Goal: Task Accomplishment & Management: Use online tool/utility

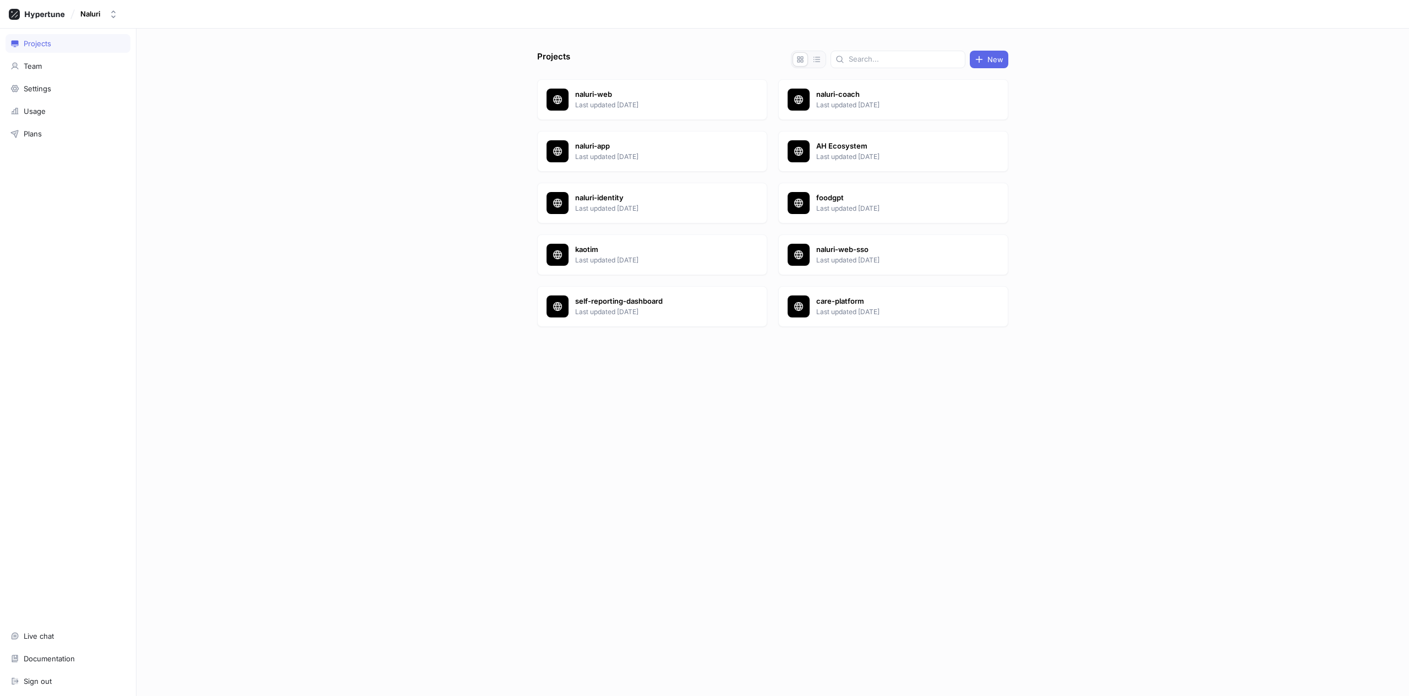
click at [629, 305] on p "self-reporting-dashboard" at bounding box center [655, 301] width 160 height 11
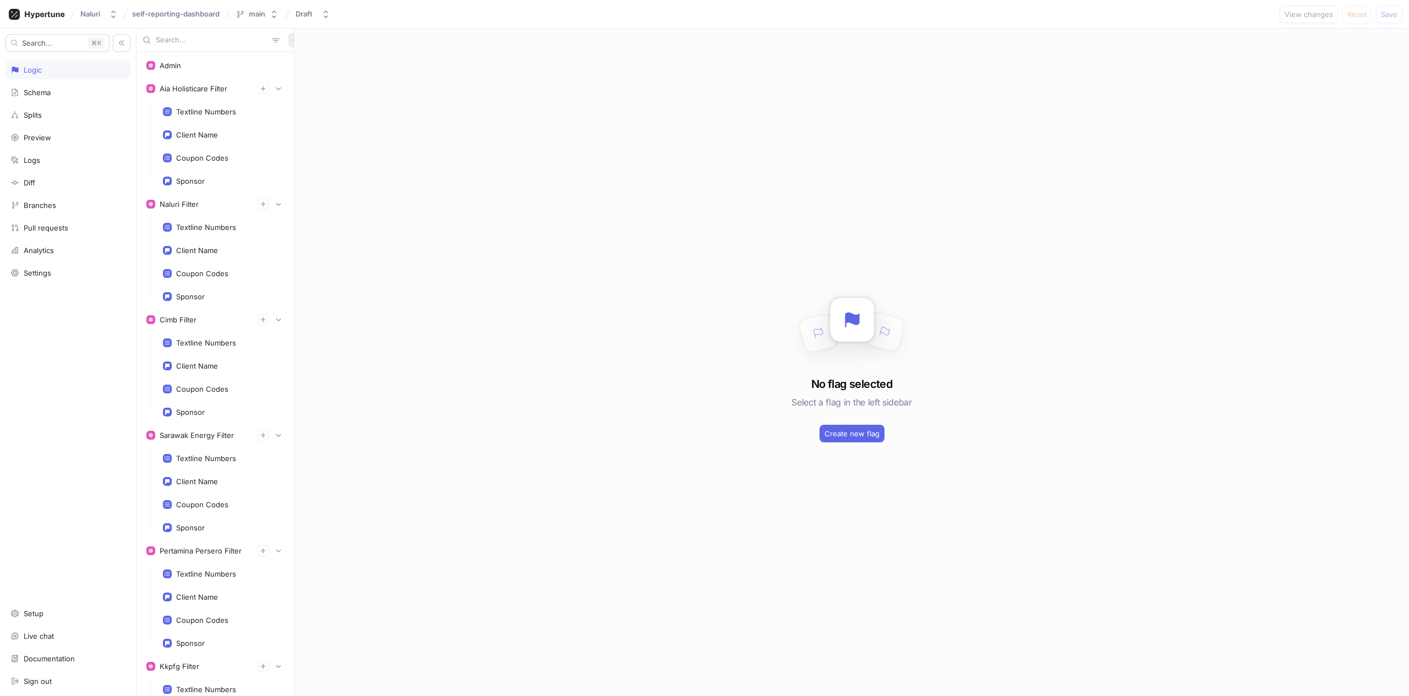
click at [292, 42] on icon "button" at bounding box center [295, 40] width 7 height 7
click at [384, 106] on div "Admin Aia Holisticare Filter Textline Numbers Client Name Coupon Codes Sponsor …" at bounding box center [772, 363] width 1273 height 668
click at [288, 45] on button "button" at bounding box center [295, 40] width 14 height 14
click at [299, 81] on p "Variable" at bounding box center [303, 80] width 27 height 11
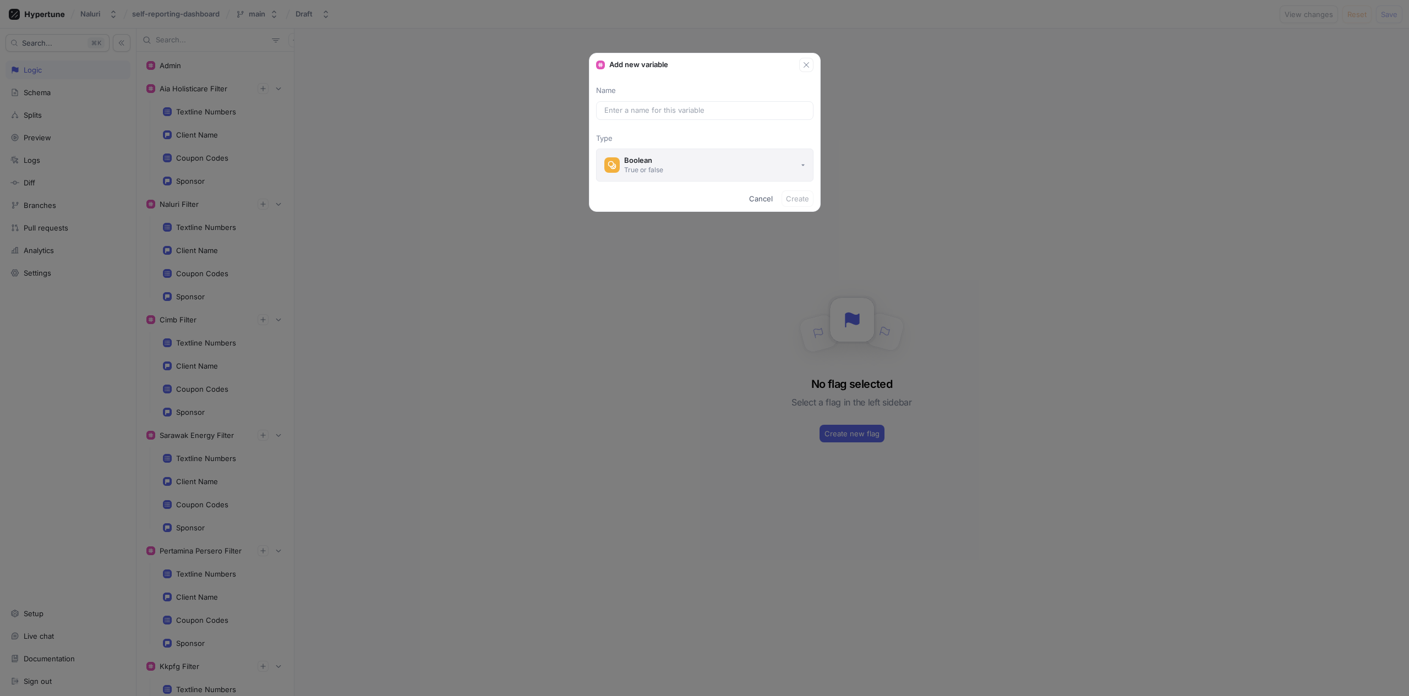
click at [656, 177] on button "Boolean True or false" at bounding box center [704, 165] width 217 height 33
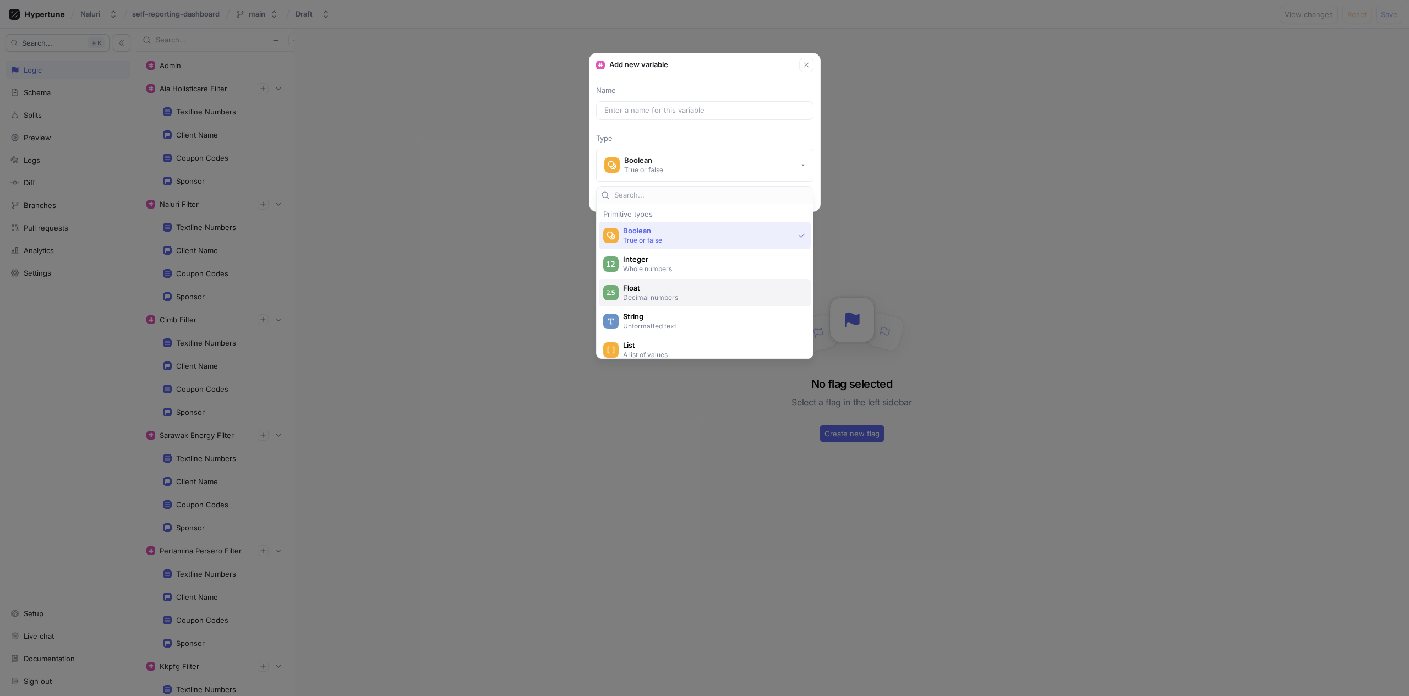
scroll to position [181, 0]
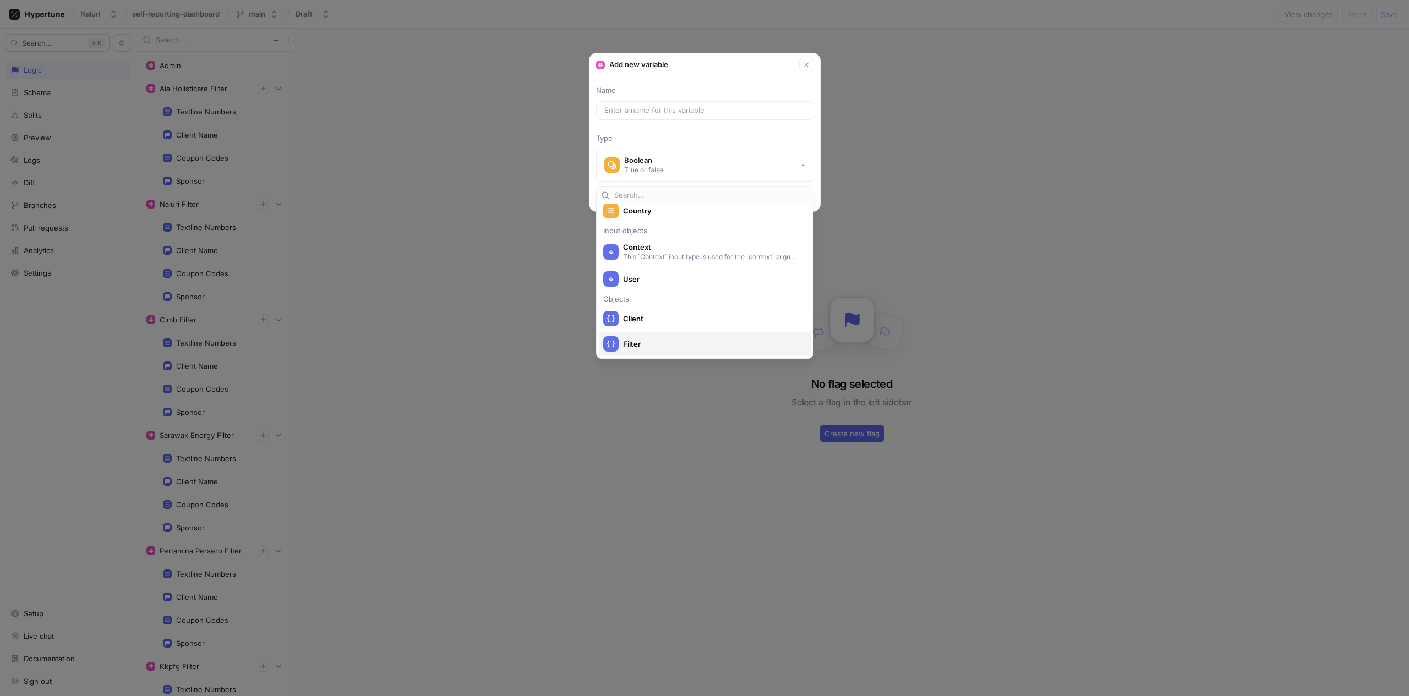
click at [678, 340] on span "Filter" at bounding box center [712, 344] width 178 height 9
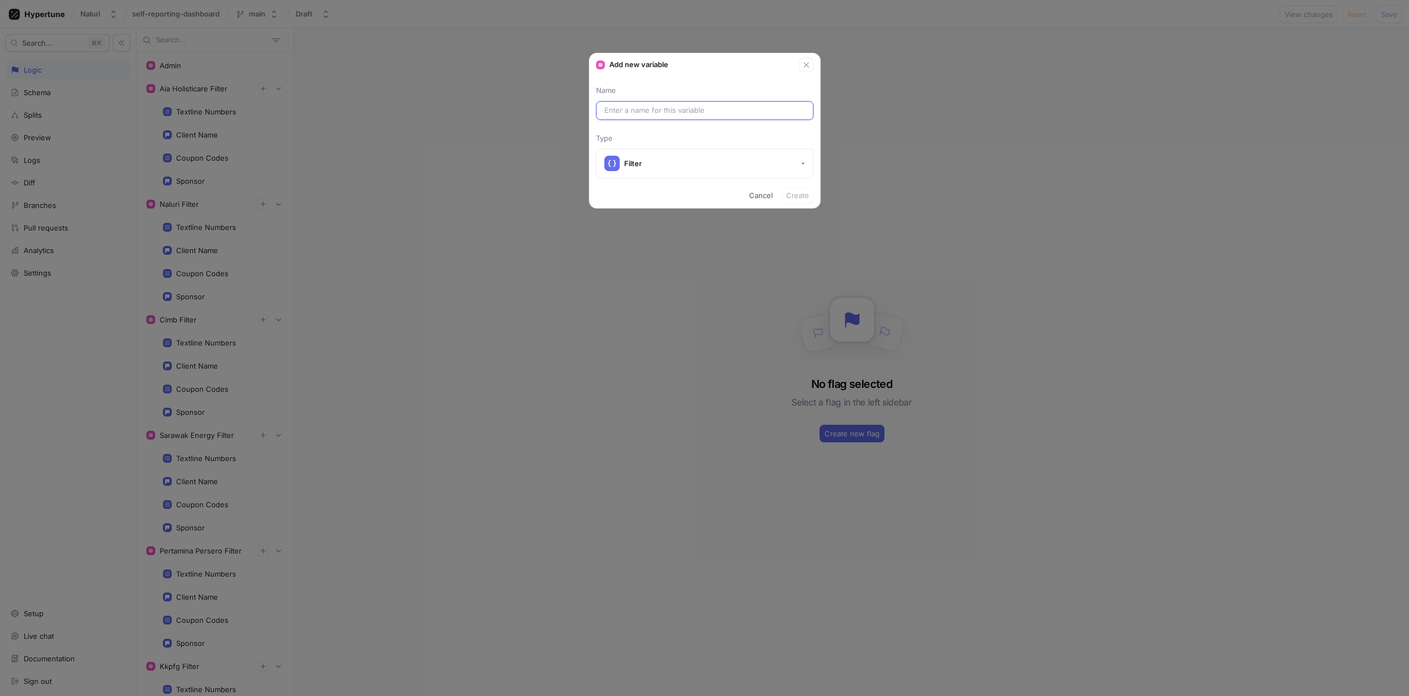
click at [646, 106] on input "text" at bounding box center [704, 110] width 201 height 11
paste input "AirNav [GEOGRAPHIC_DATA]"
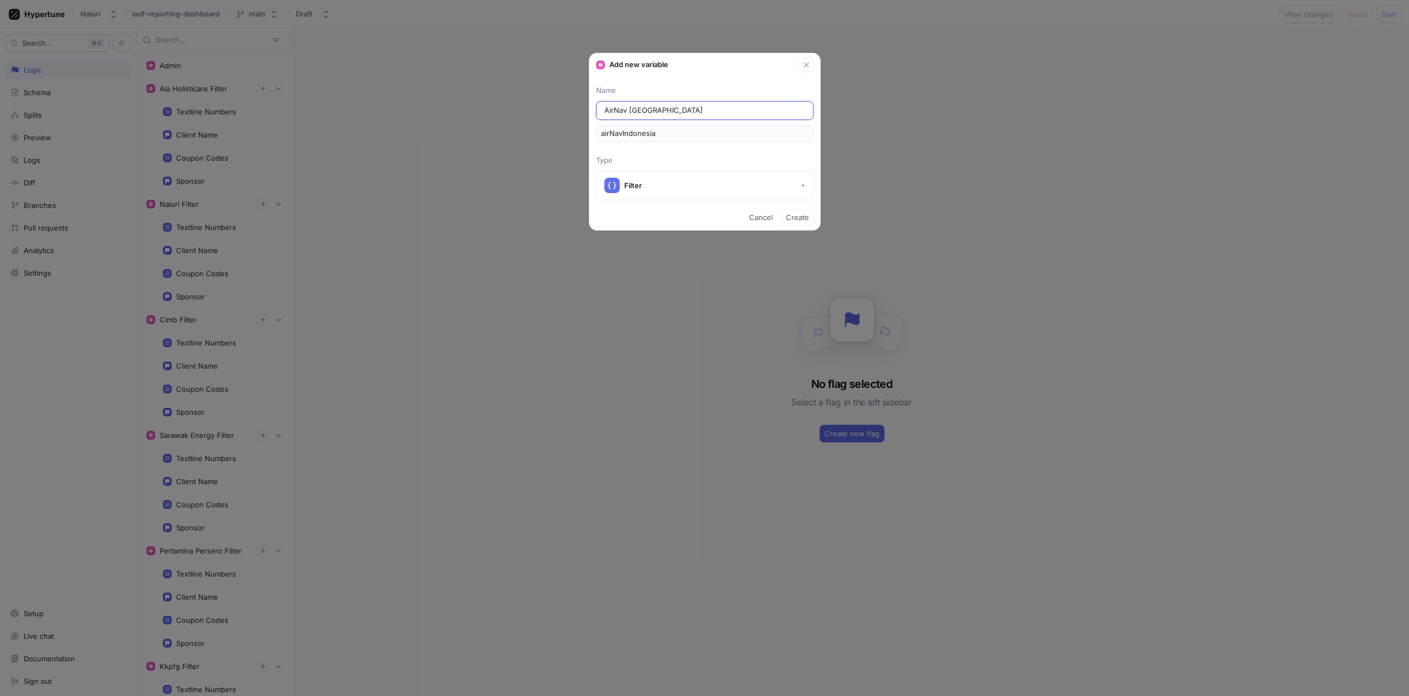
type input "AirNav Indonesia F"
type input "airNavIndonesiaF"
type input "AirNav Indonesia Fi"
type input "airNavIndonesiaFi"
type input "AirNav Indonesia Fil"
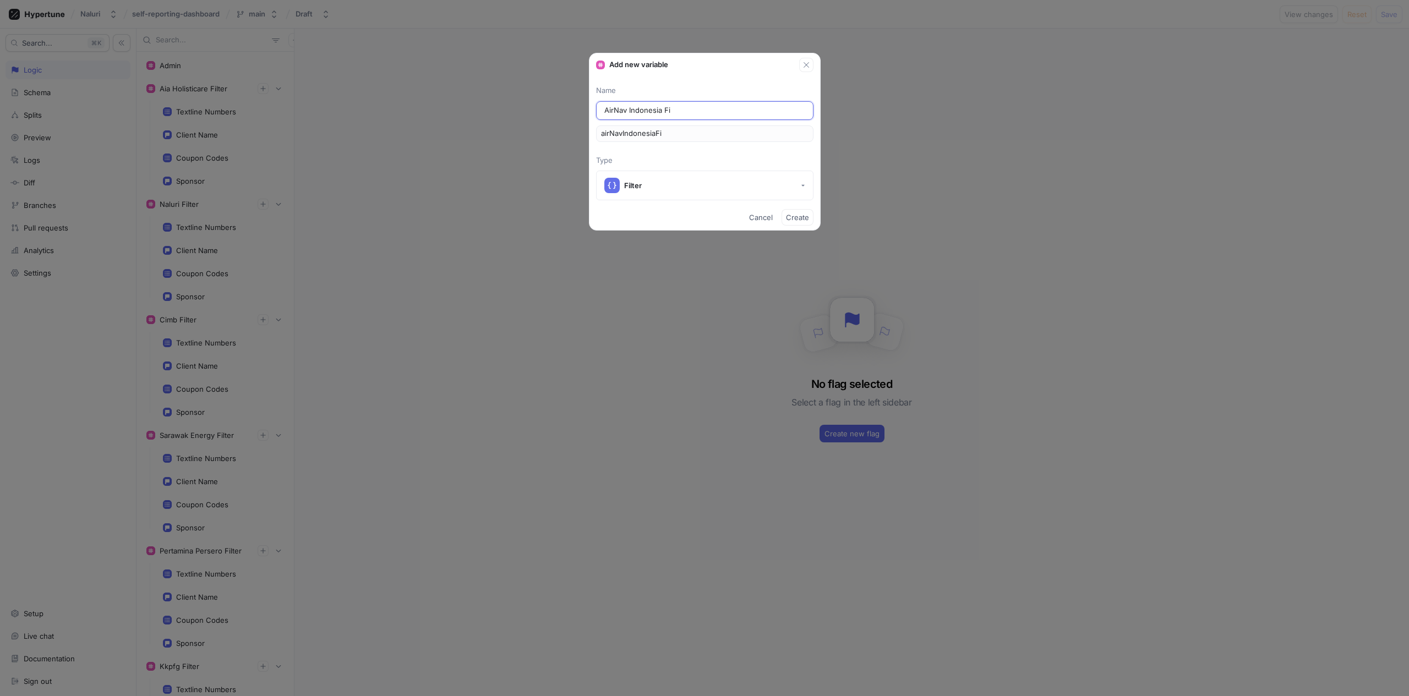
type input "airNavIndonesiaFil"
type input "AirNav Indonesia Filt"
type input "airNavIndonesiaFilt"
type input "AirNav Indonesia Filte"
type input "airNavIndonesiaFilte"
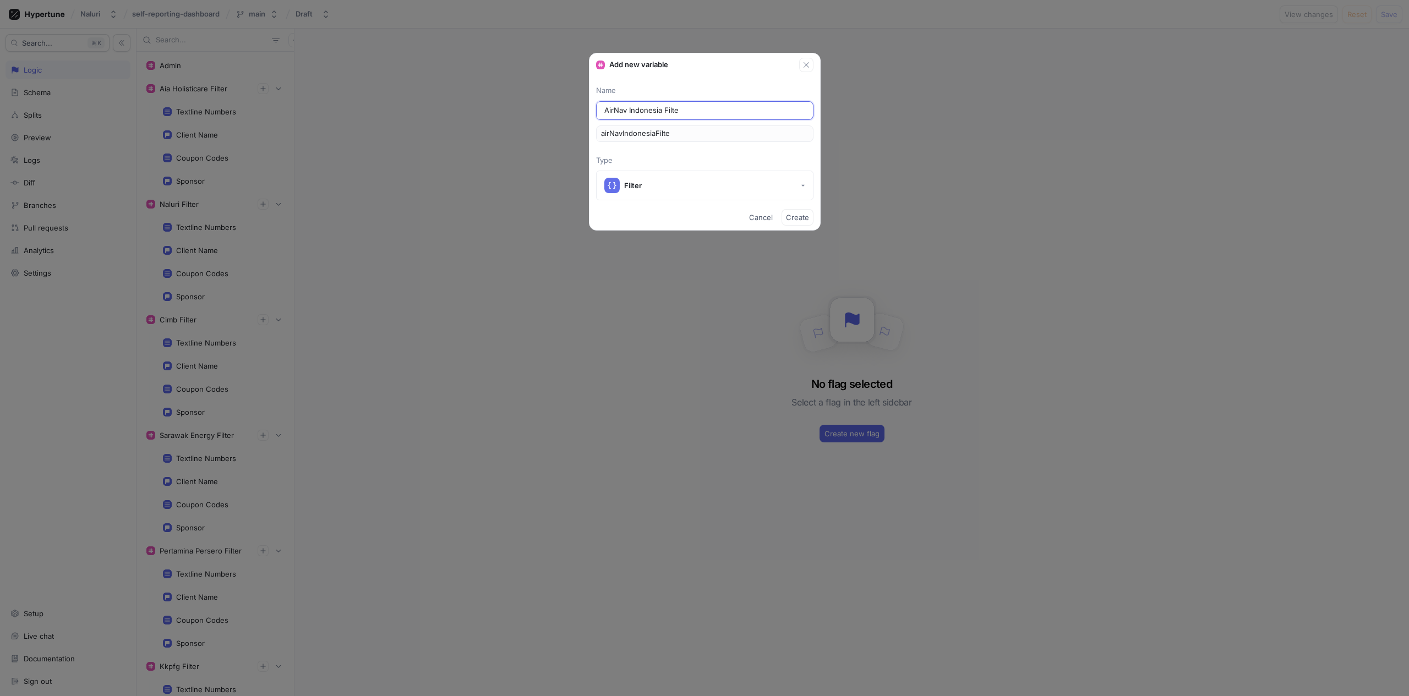
type input "AirNav Indonesia Filter"
type input "airNavIndonesiaFilter"
click at [799, 216] on span "Create" at bounding box center [797, 217] width 23 height 7
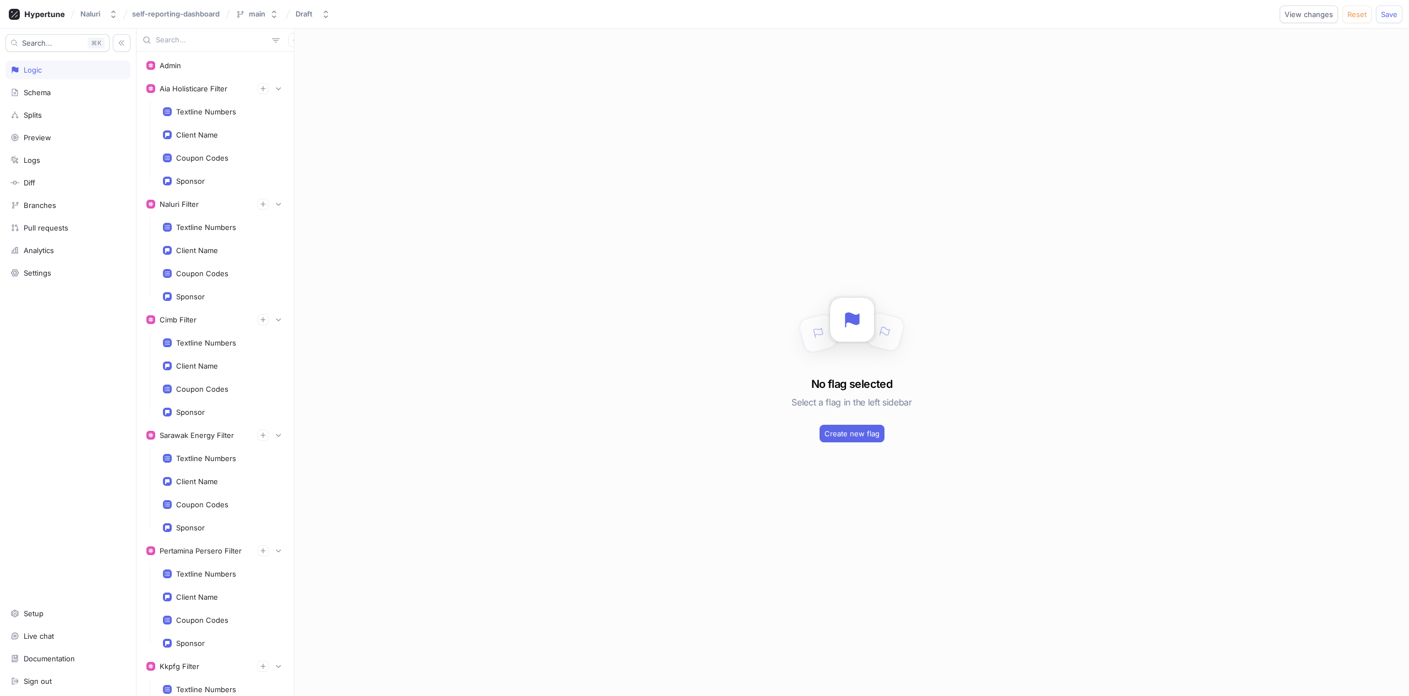
scroll to position [8650, 0]
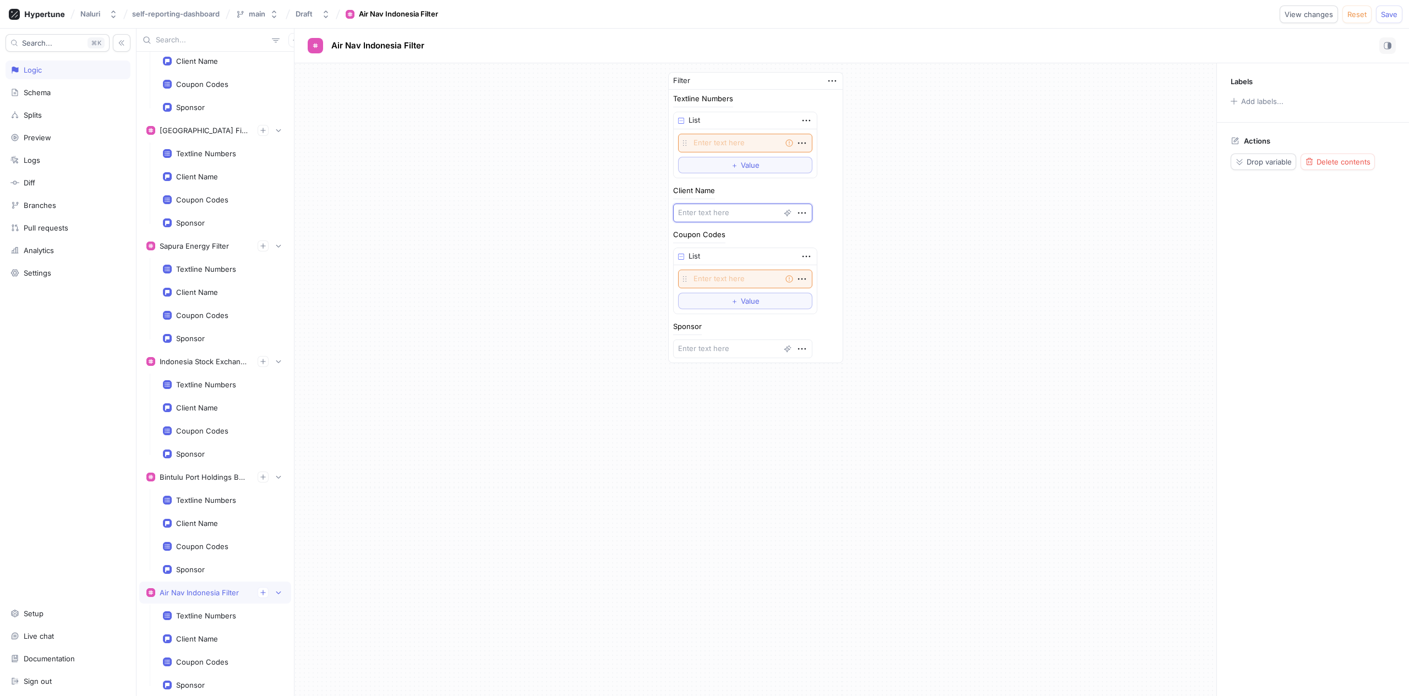
click at [711, 214] on textarea at bounding box center [742, 213] width 139 height 19
type textarea "x"
paste textarea "AirNav [GEOGRAPHIC_DATA]"
type textarea "AirNav [GEOGRAPHIC_DATA]"
type textarea "x"
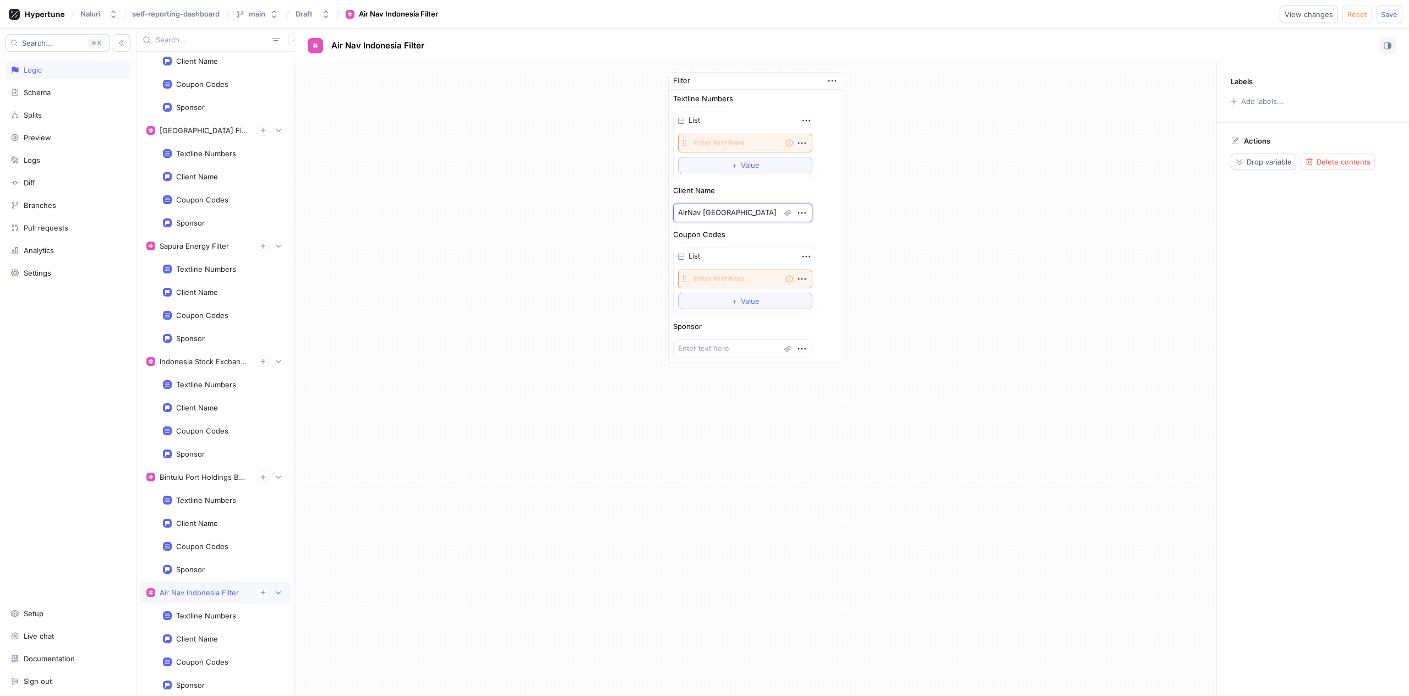
type textarea "AirNav [GEOGRAPHIC_DATA]"
click at [712, 278] on textarea at bounding box center [745, 279] width 134 height 19
paste textarea "airnavcares"
type textarea "x"
type textarea "airnavcares"
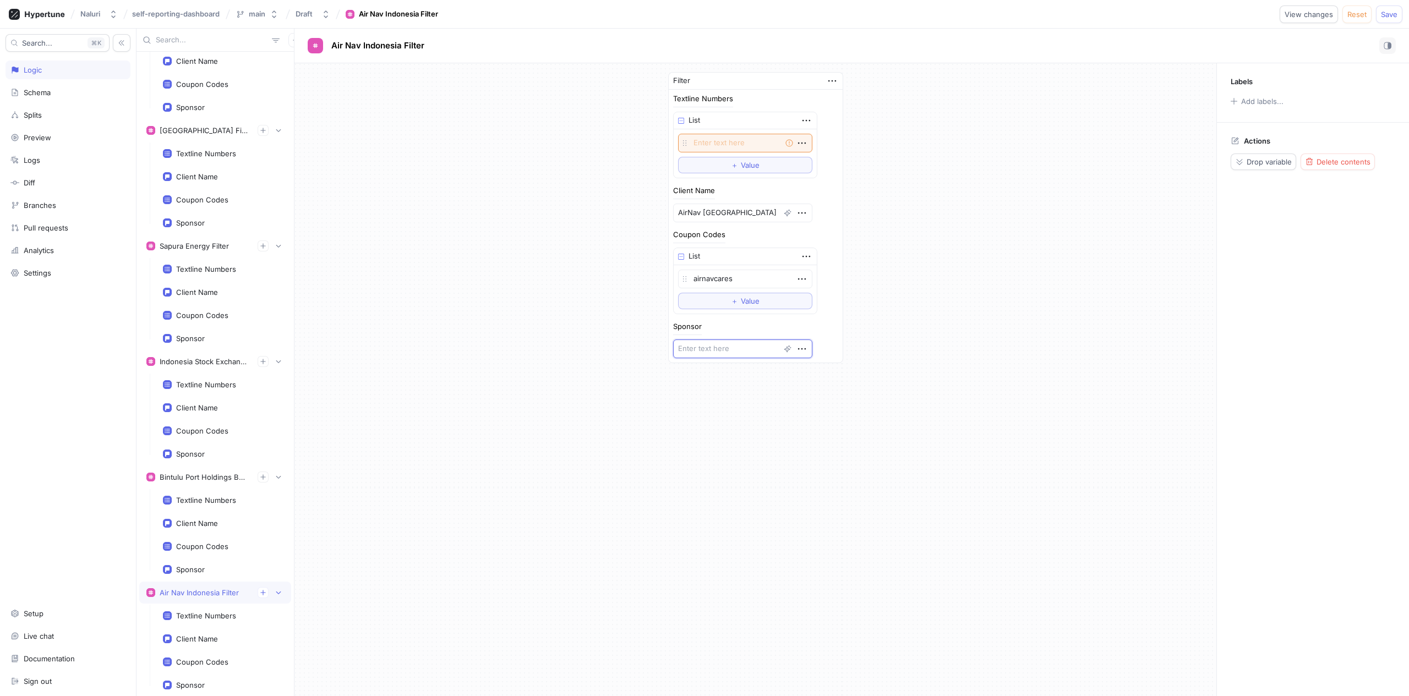
click at [717, 346] on textarea at bounding box center [742, 349] width 139 height 19
paste textarea "Airnav_EAP"
type textarea "x"
type textarea "Airnav_EAP"
click at [848, 384] on div "Filter Textline Numbers List Empty string To pick up a draggable item, press th…" at bounding box center [755, 379] width 922 height 633
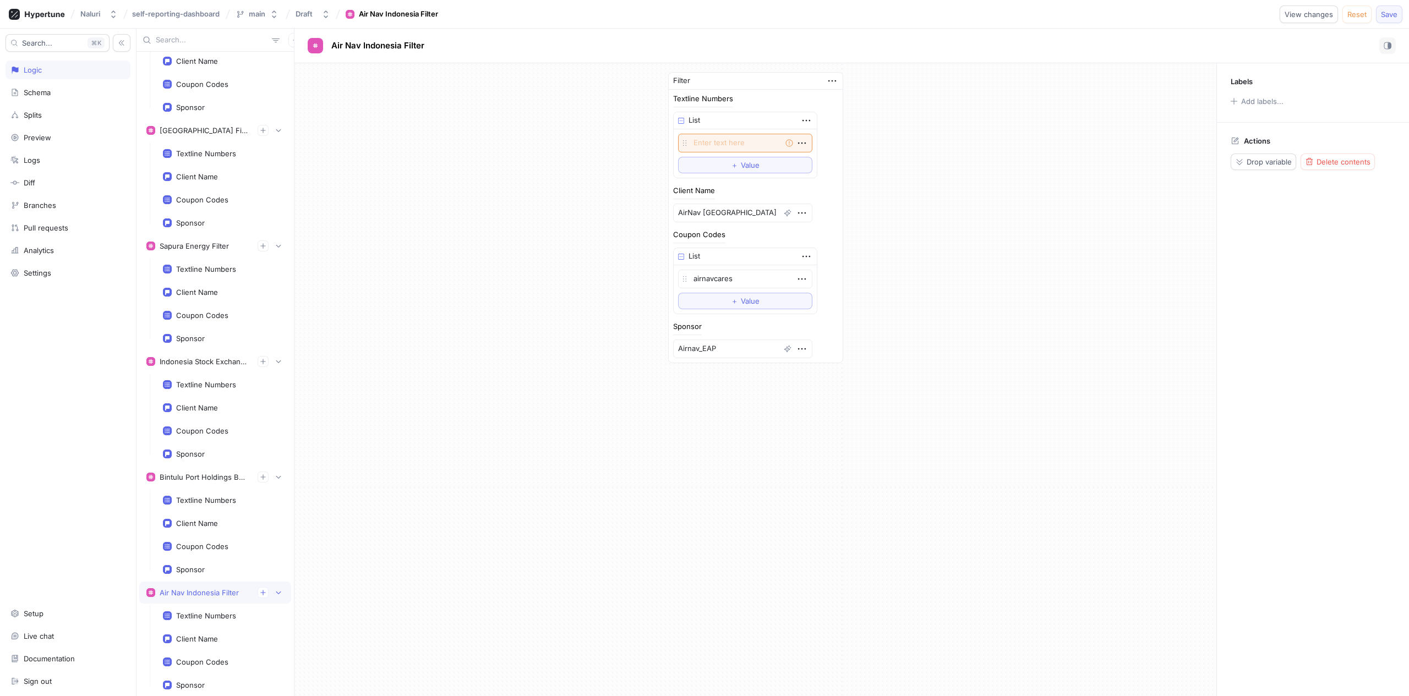
click at [1390, 13] on span "Save" at bounding box center [1389, 14] width 17 height 7
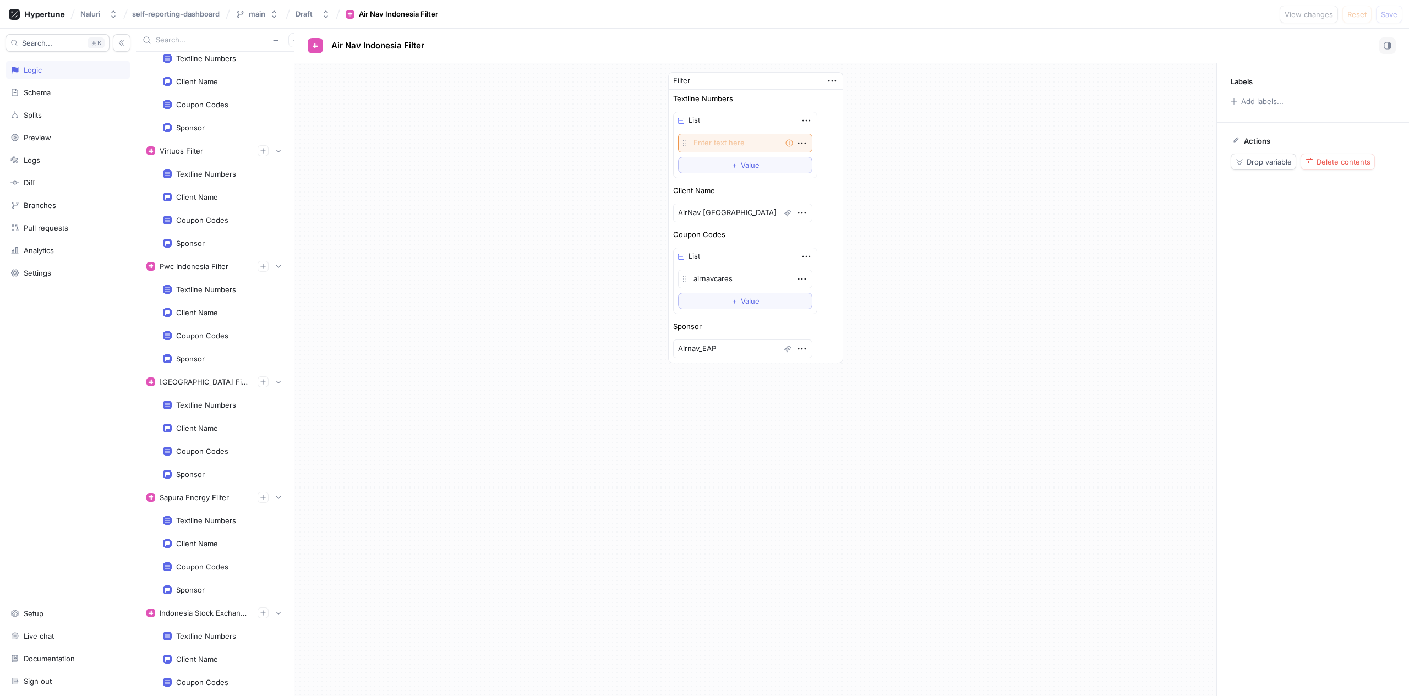
scroll to position [8778, 0]
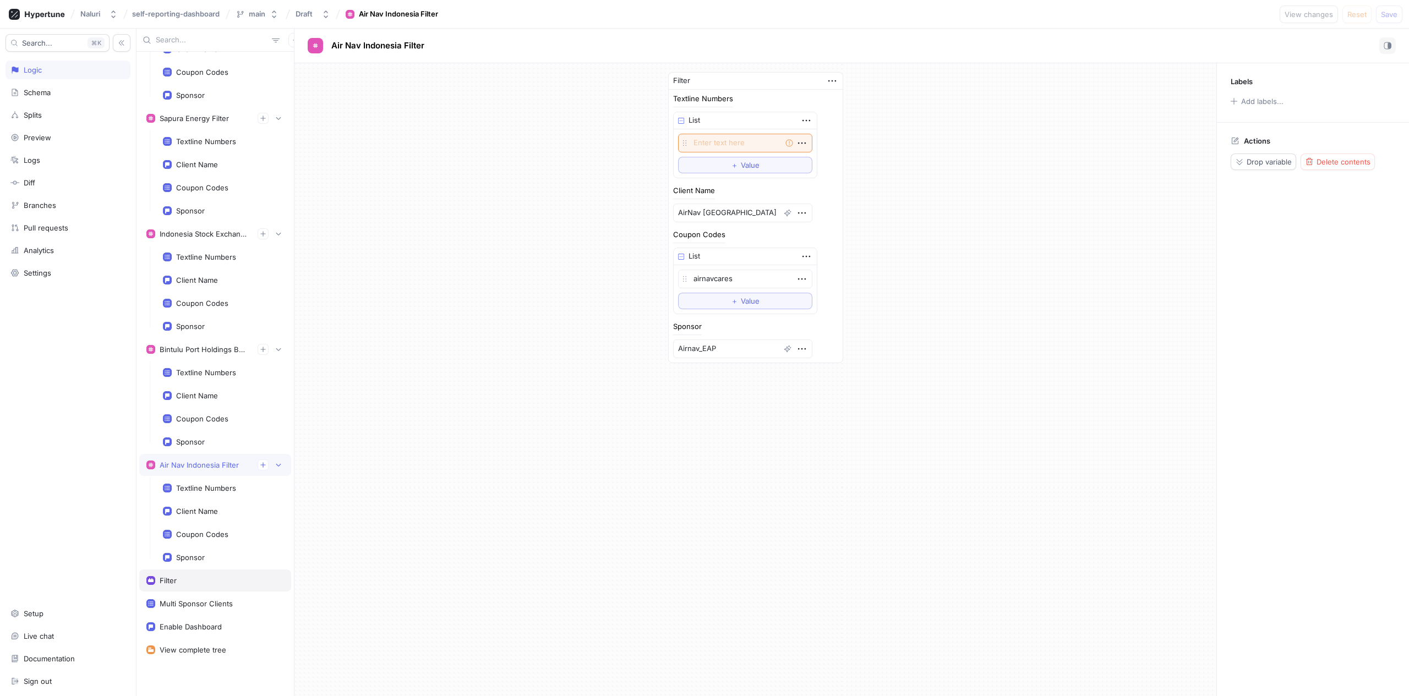
click at [218, 581] on div "Filter" at bounding box center [215, 580] width 138 height 9
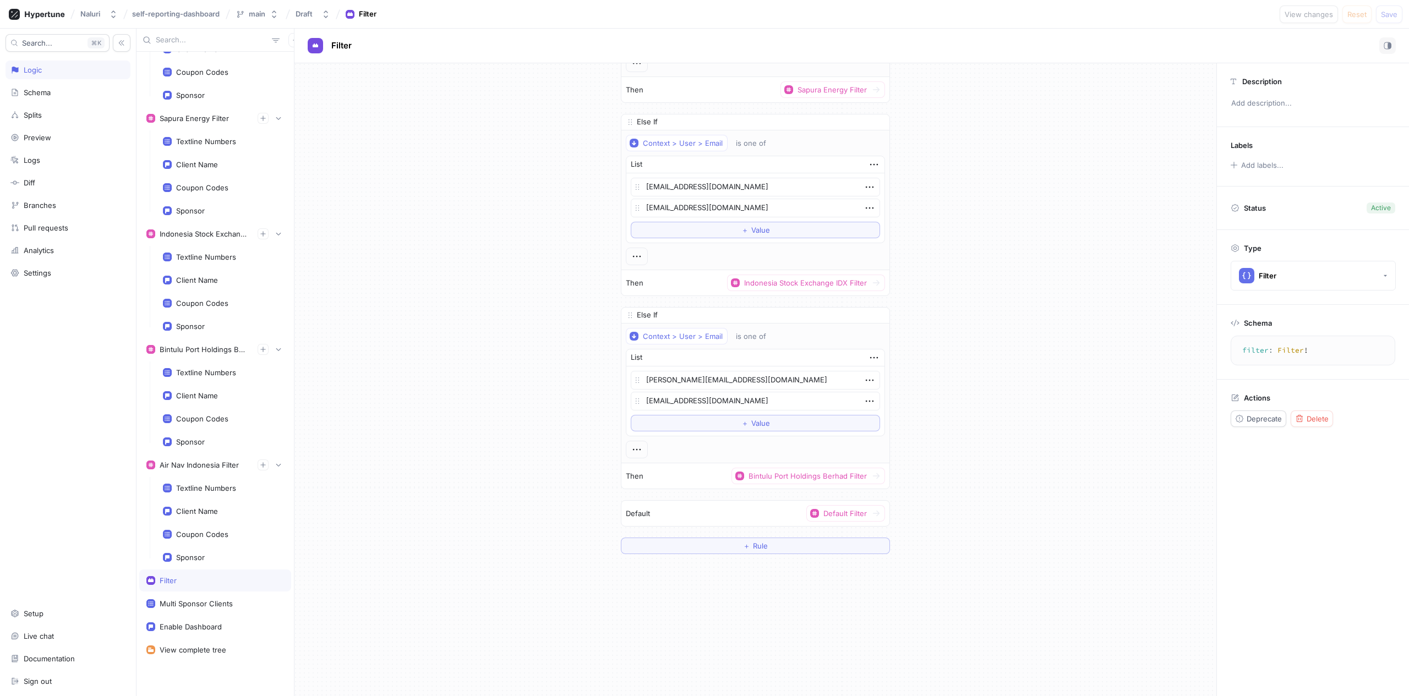
scroll to position [16408, 0]
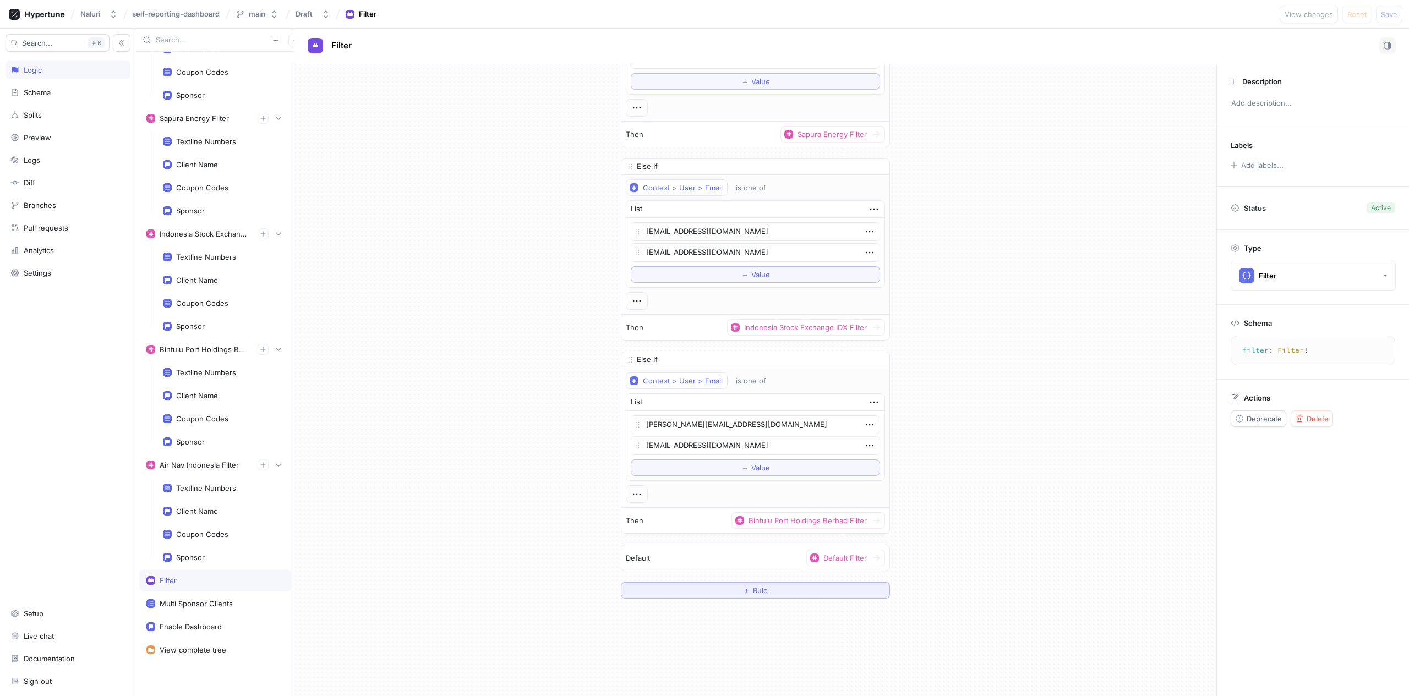
click at [745, 592] on span "＋" at bounding box center [746, 590] width 7 height 7
type textarea "x"
click at [686, 570] on div "Select variable..." at bounding box center [658, 574] width 56 height 9
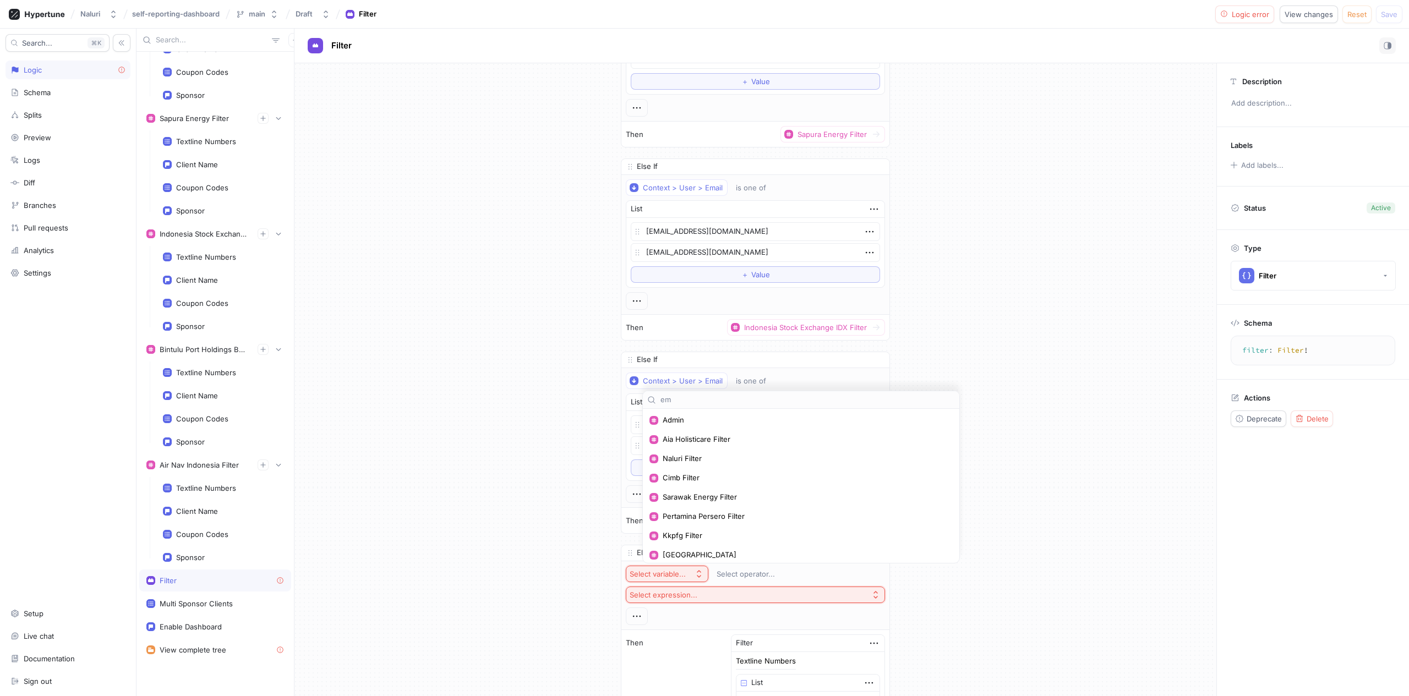
type input "ema"
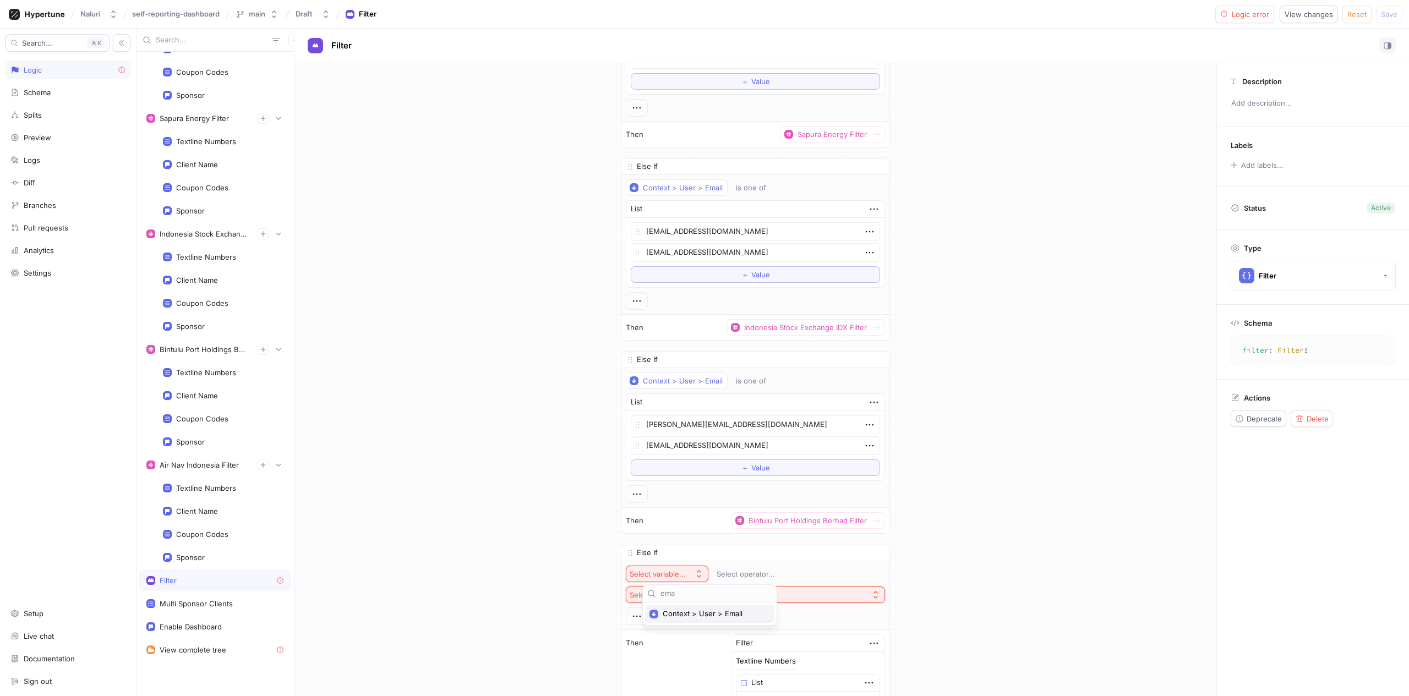
click at [702, 617] on span "Context > User > Email" at bounding box center [714, 613] width 102 height 9
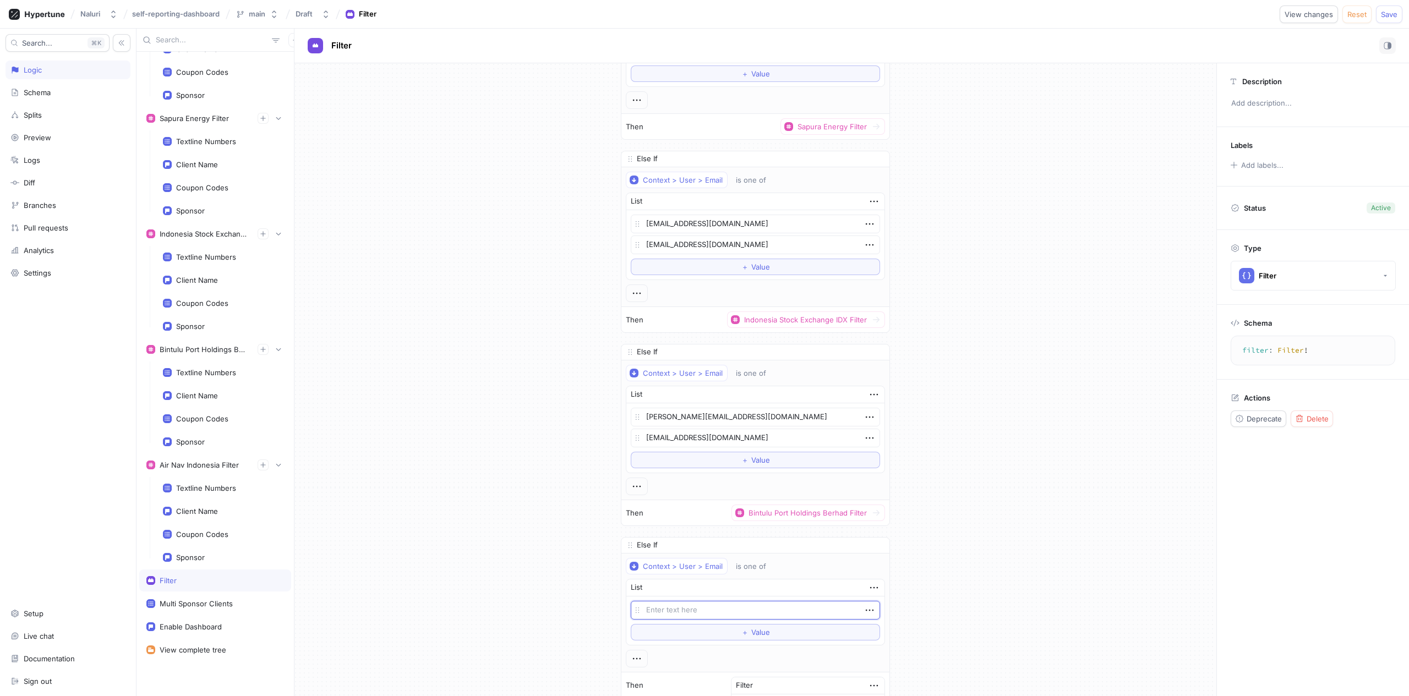
scroll to position [16417, 0]
click at [684, 613] on textarea at bounding box center [755, 609] width 249 height 19
paste textarea "[EMAIL_ADDRESS][DOMAIN_NAME]"
type textarea "x"
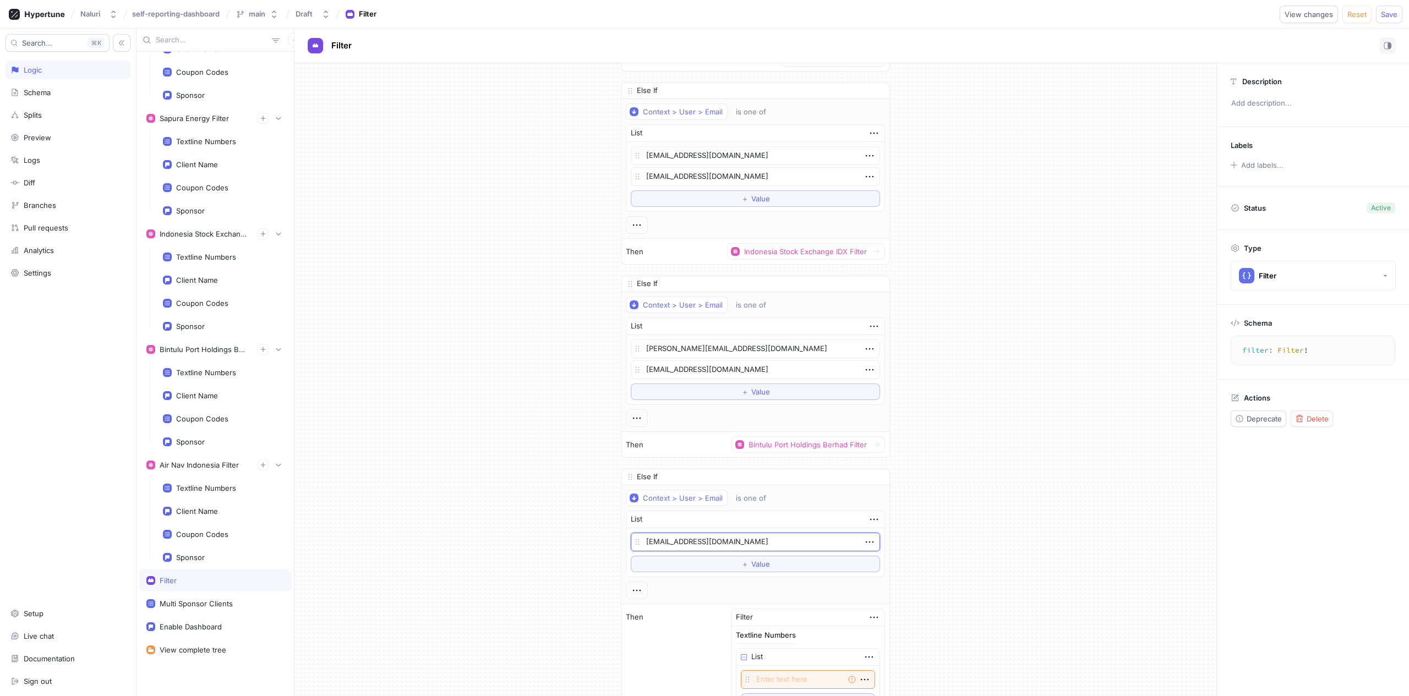
scroll to position [16485, 0]
type textarea "[EMAIL_ADDRESS][DOMAIN_NAME]"
click at [774, 561] on button "＋ Value" at bounding box center [755, 563] width 249 height 17
click at [681, 561] on textarea at bounding box center [755, 562] width 249 height 19
paste textarea "[EMAIL_ADDRESS][DOMAIN_NAME]"
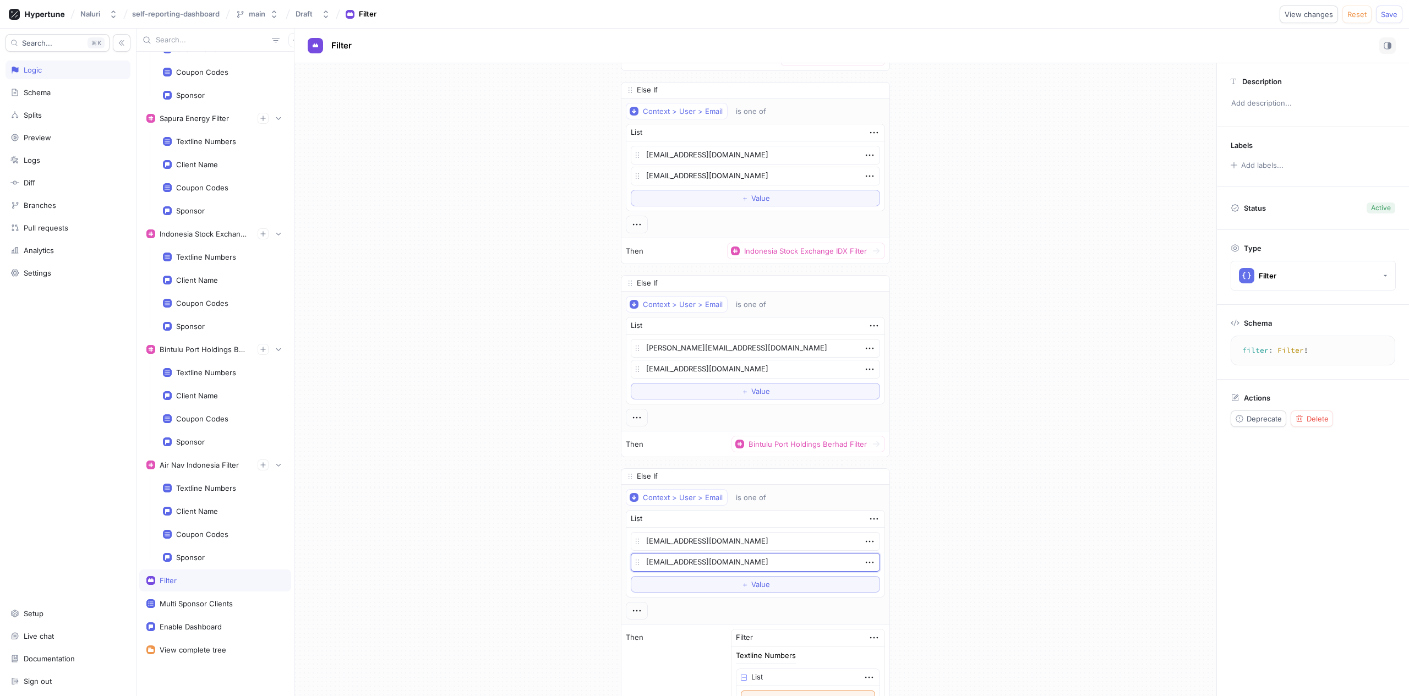
type textarea "x"
type textarea "[EMAIL_ADDRESS][DOMAIN_NAME]"
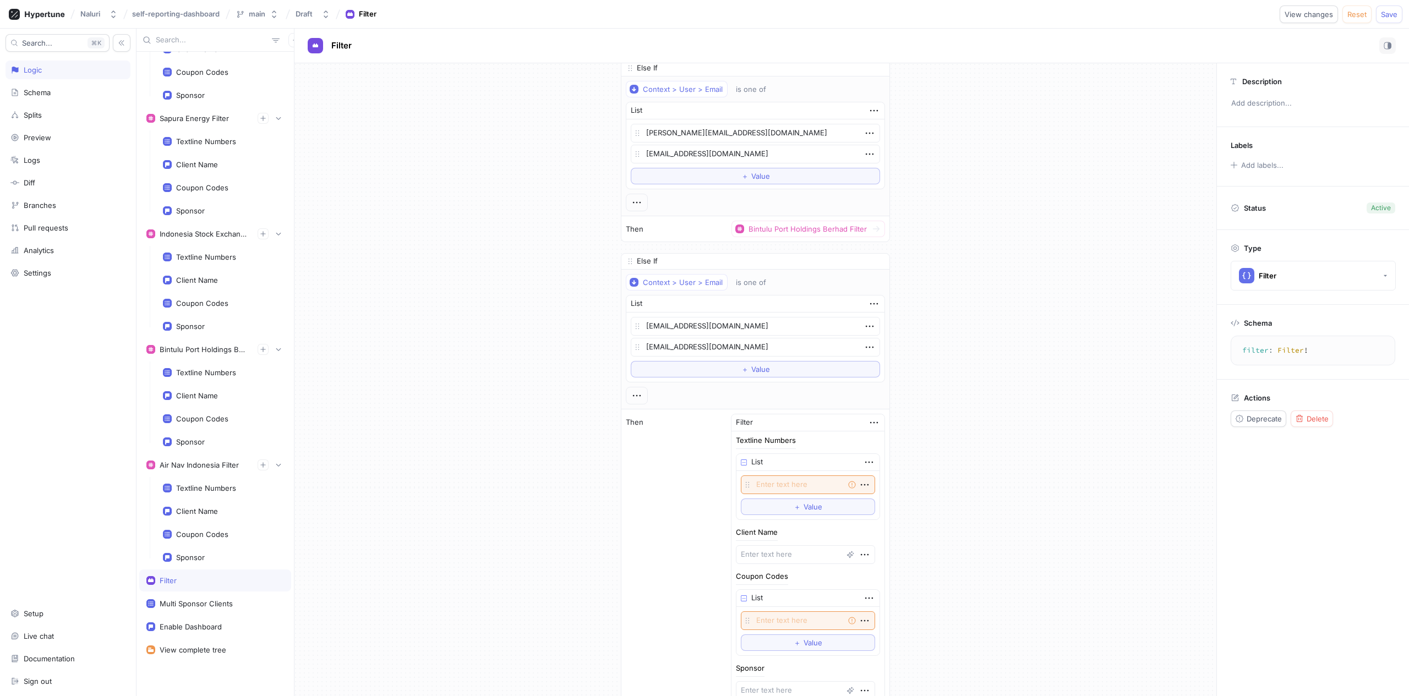
scroll to position [16735, 0]
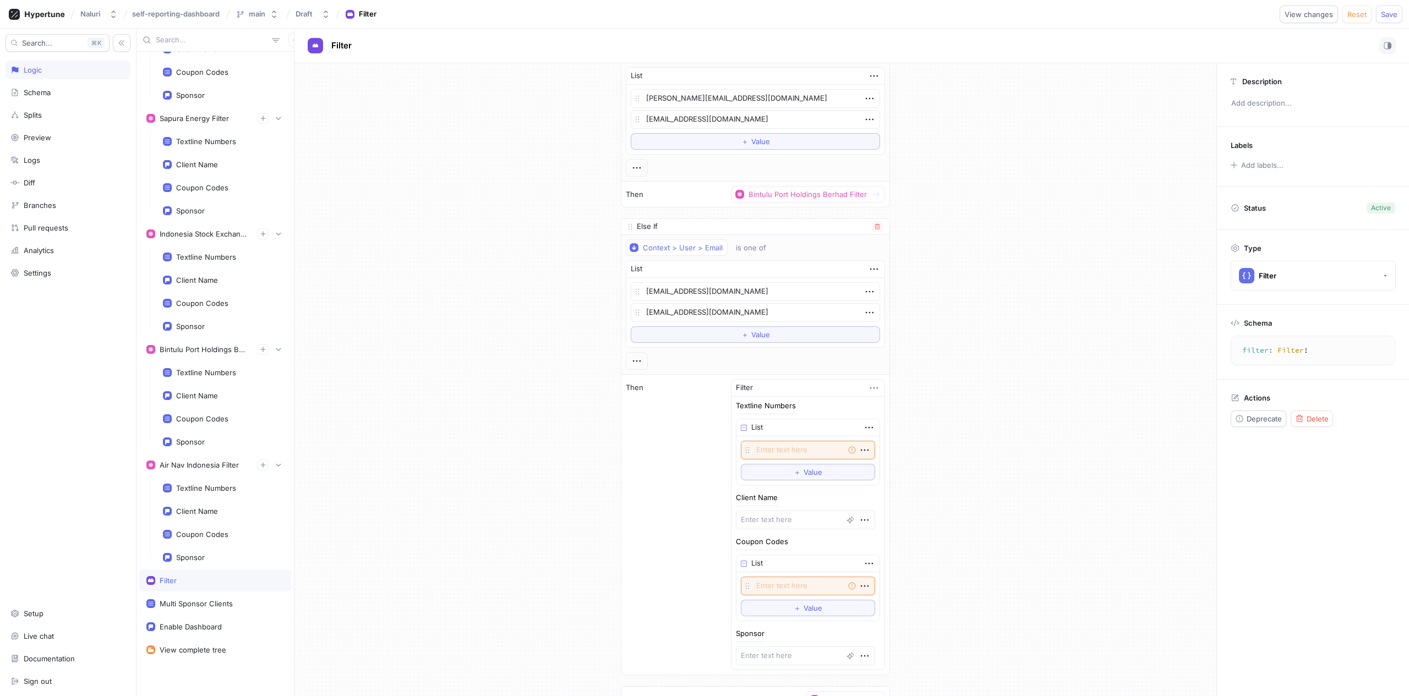
click at [868, 389] on icon "button" at bounding box center [874, 388] width 12 height 12
click at [871, 405] on p "Delete" at bounding box center [879, 408] width 22 height 11
type textarea "x"
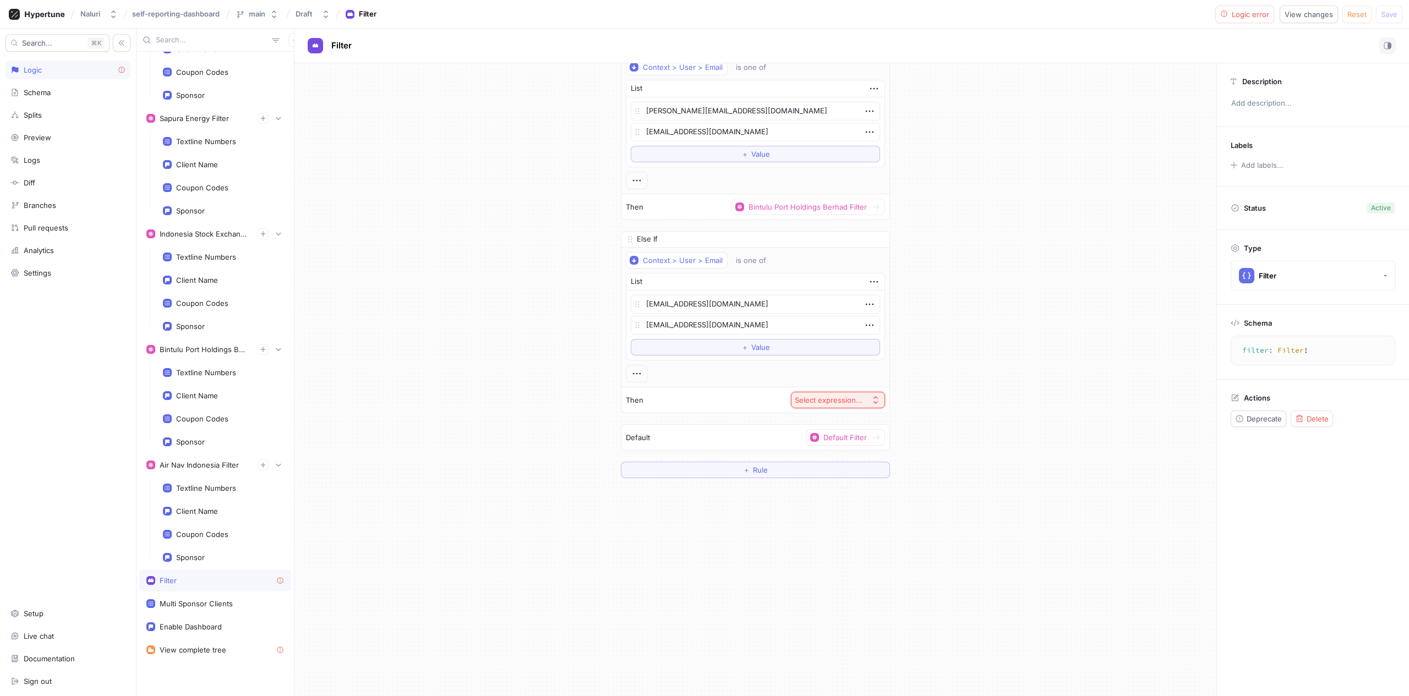
scroll to position [16722, 0]
click at [838, 398] on div "Select expression..." at bounding box center [829, 400] width 68 height 9
type input "air"
click at [837, 473] on span "Air Nav Indonesia Filter" at bounding box center [847, 474] width 102 height 9
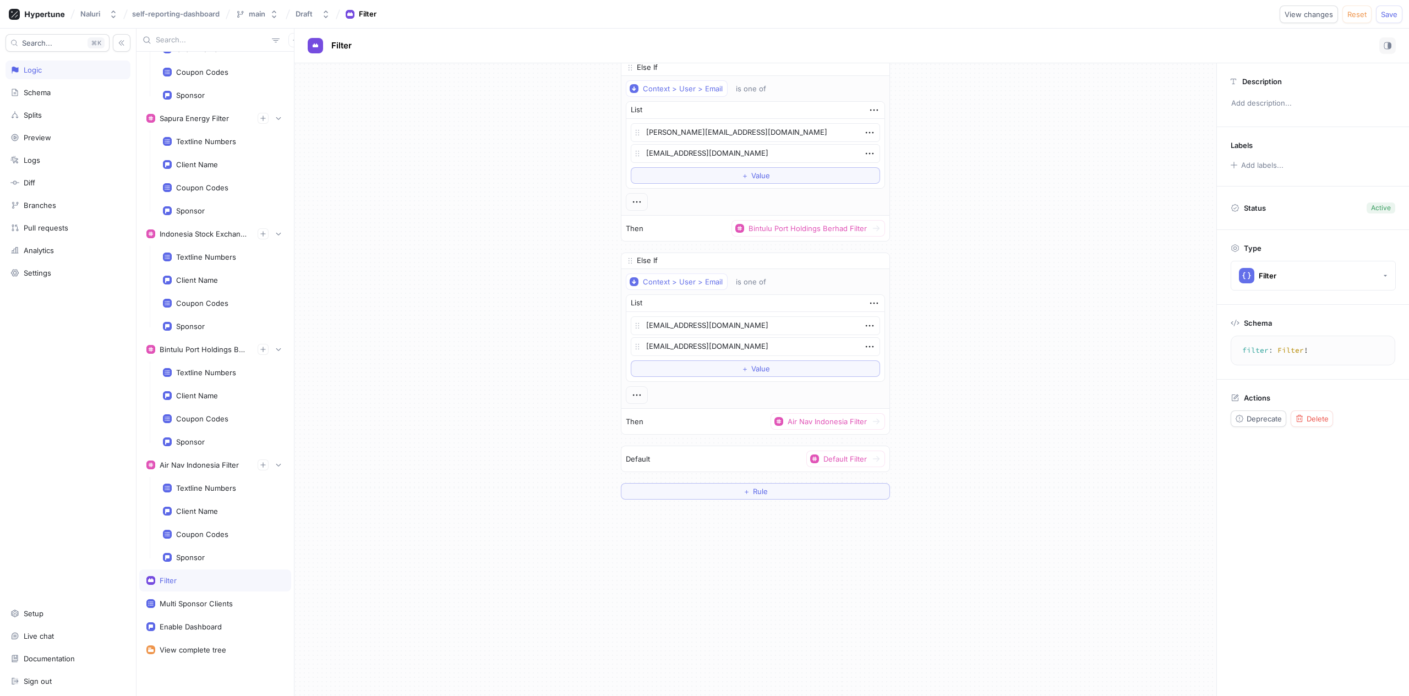
scroll to position [16701, 0]
click at [1391, 16] on span "Save" at bounding box center [1389, 14] width 17 height 7
click at [184, 609] on div "Multi Sponsor Clients" at bounding box center [215, 604] width 152 height 22
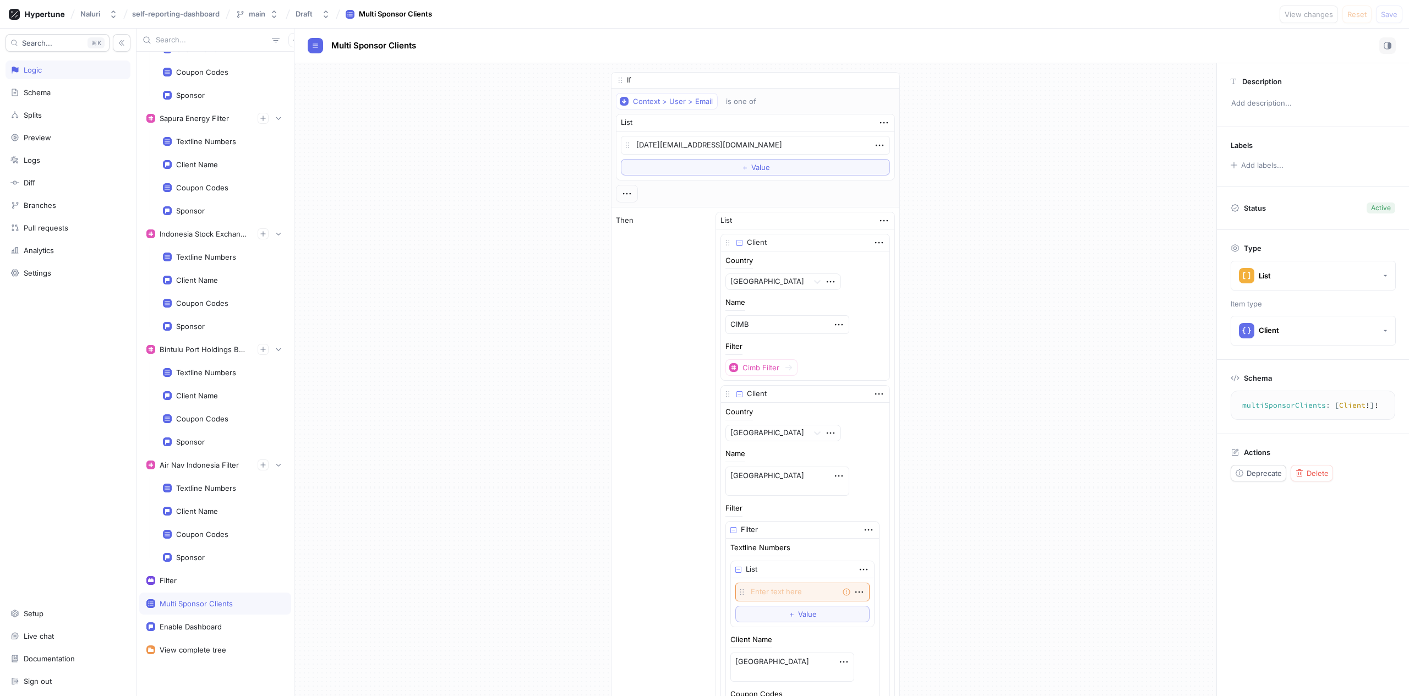
type textarea "x"
type textarea "multiSponsorClients: [Client!]!"
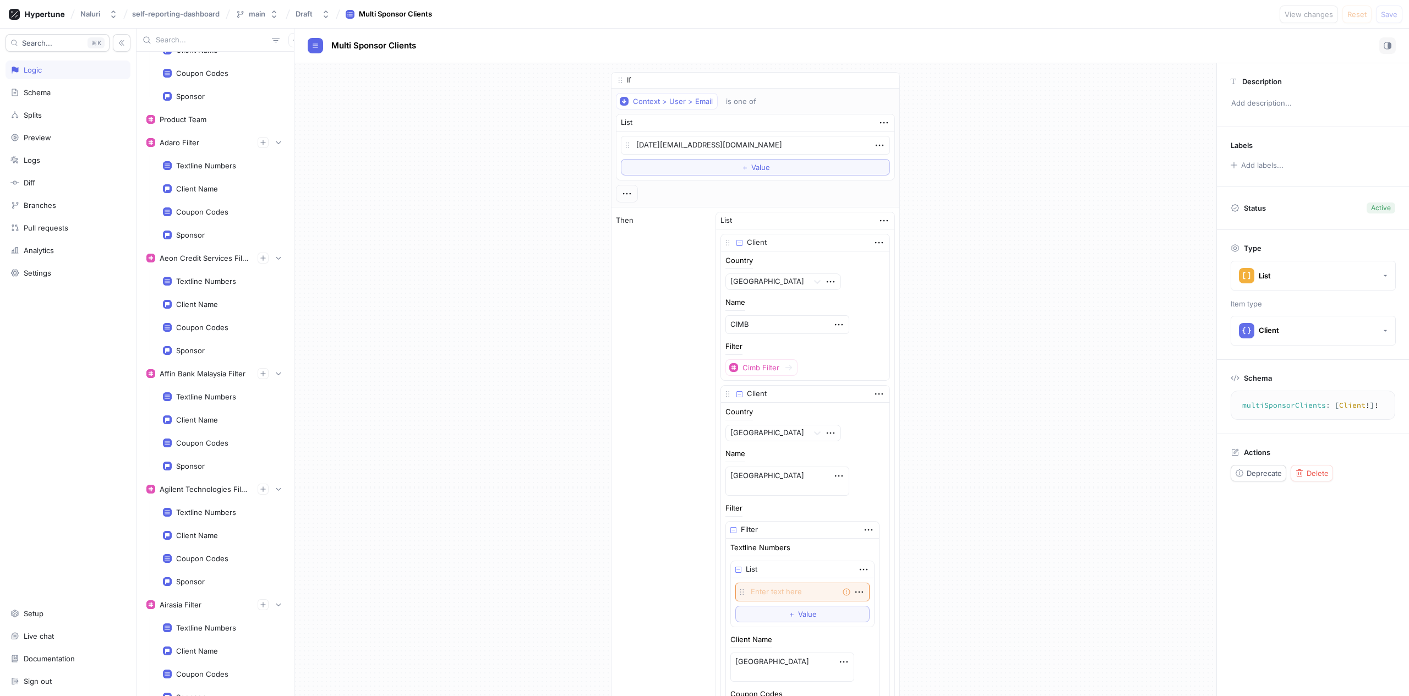
scroll to position [26313, 0]
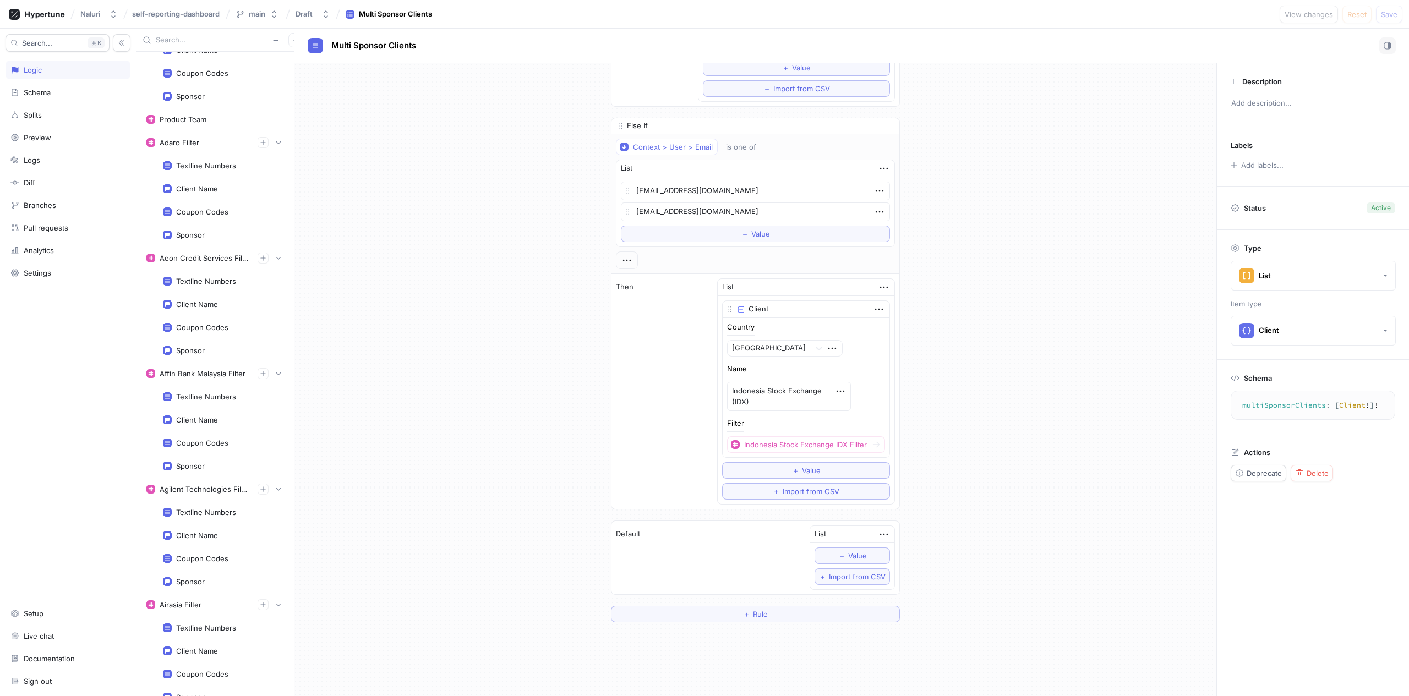
scroll to position [26474, 0]
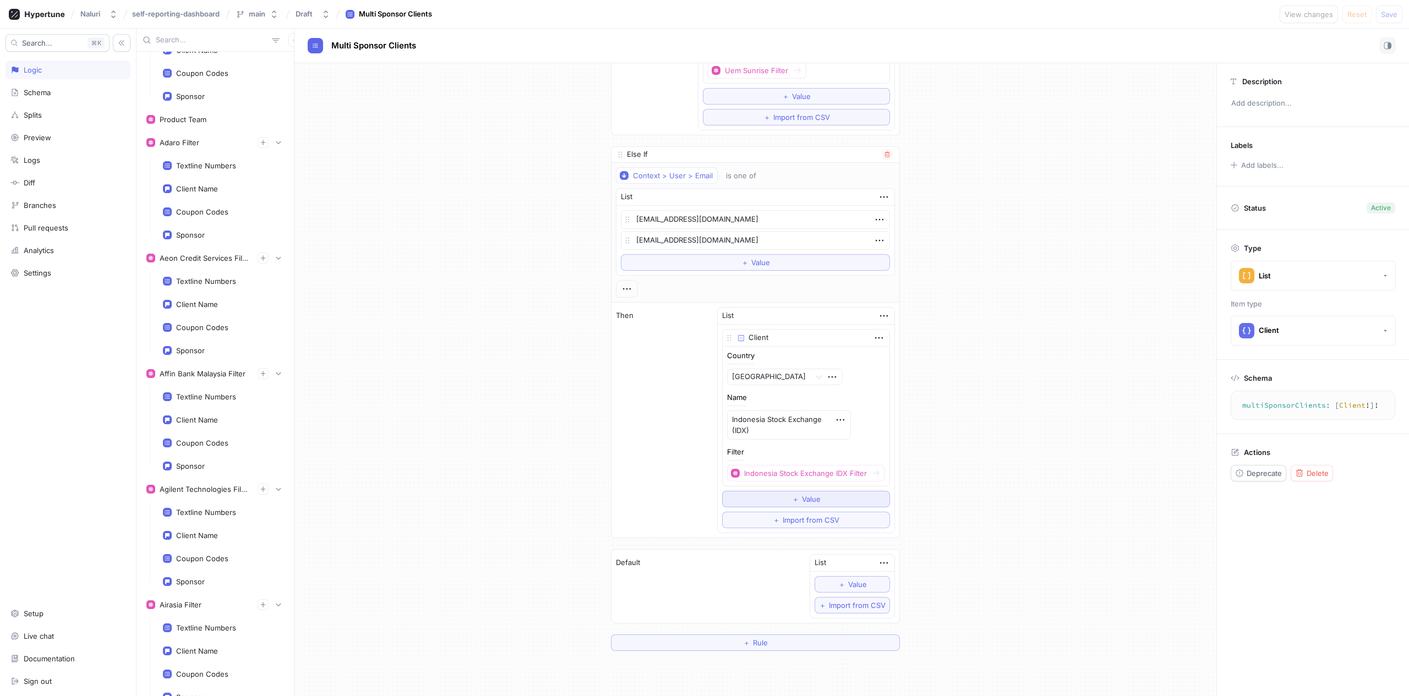
click at [802, 498] on span "Value" at bounding box center [811, 499] width 19 height 7
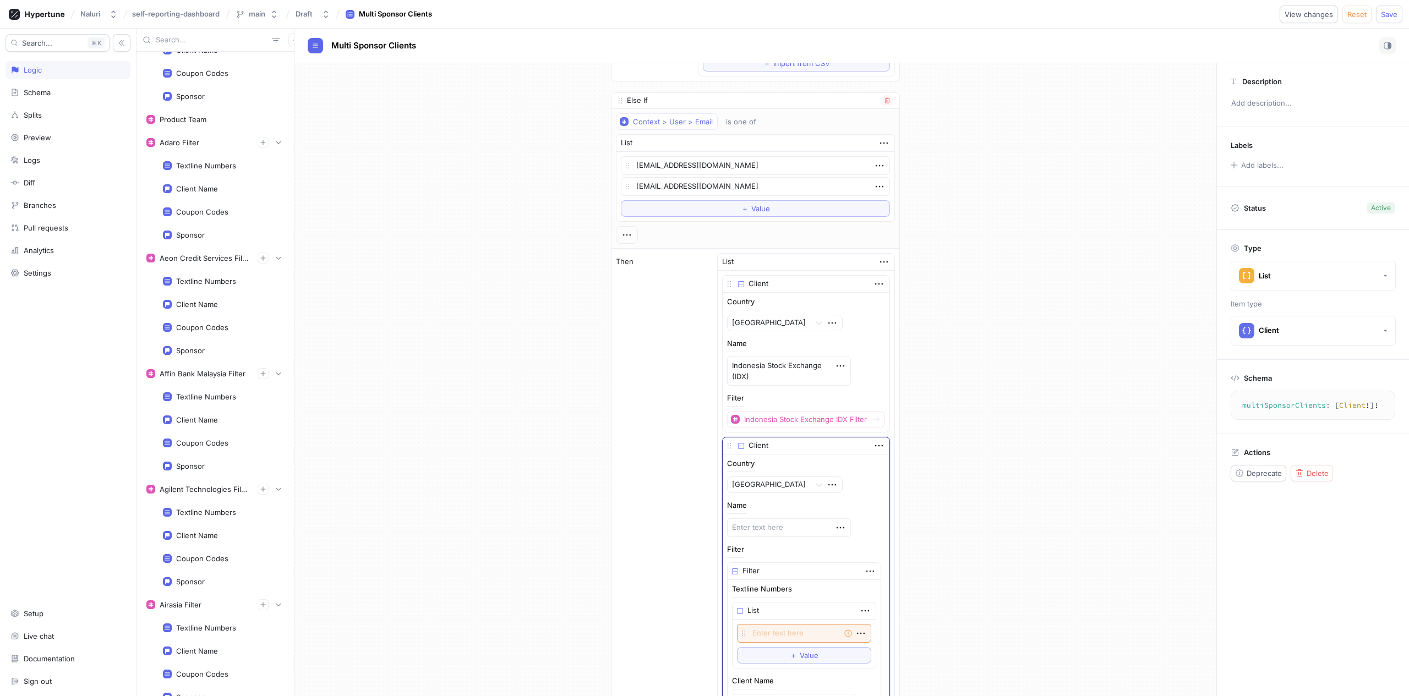
scroll to position [26564, 0]
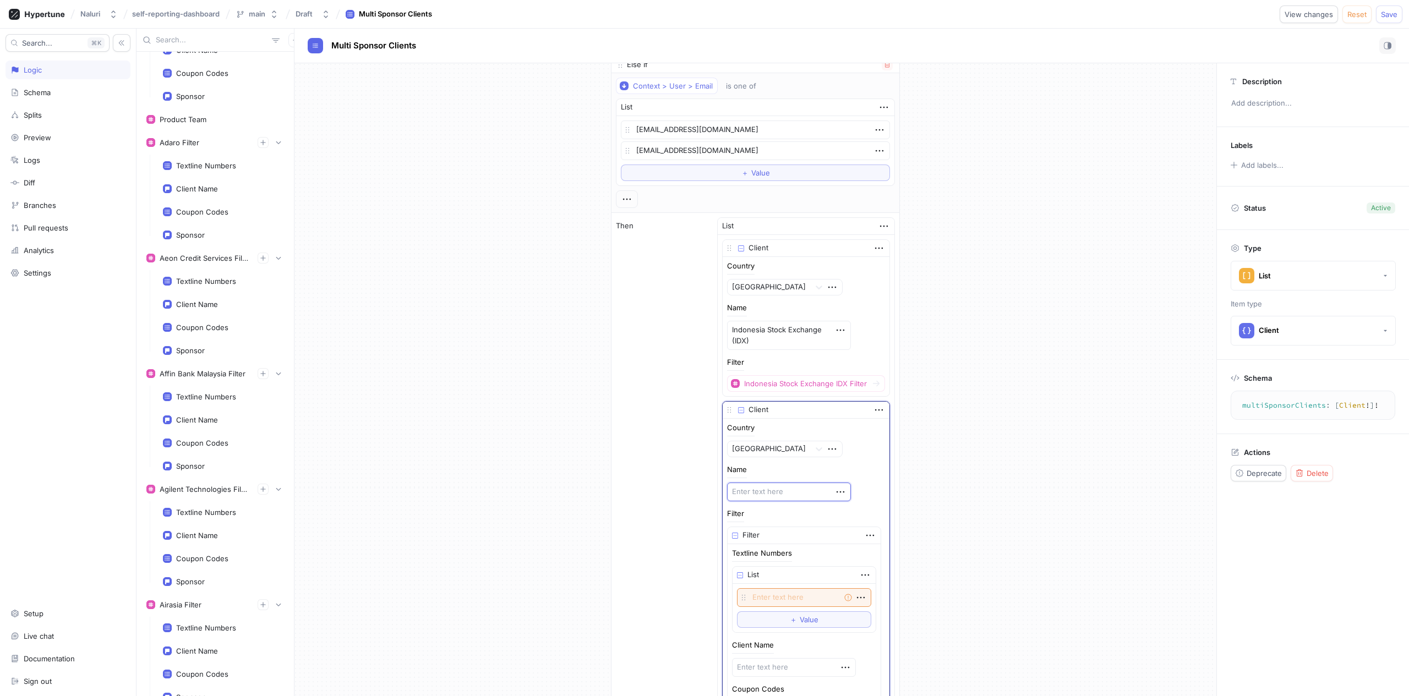
click at [740, 497] on textarea at bounding box center [789, 492] width 124 height 19
click at [758, 493] on textarea at bounding box center [789, 492] width 124 height 19
paste textarea "AirNav [GEOGRAPHIC_DATA]"
type textarea "x"
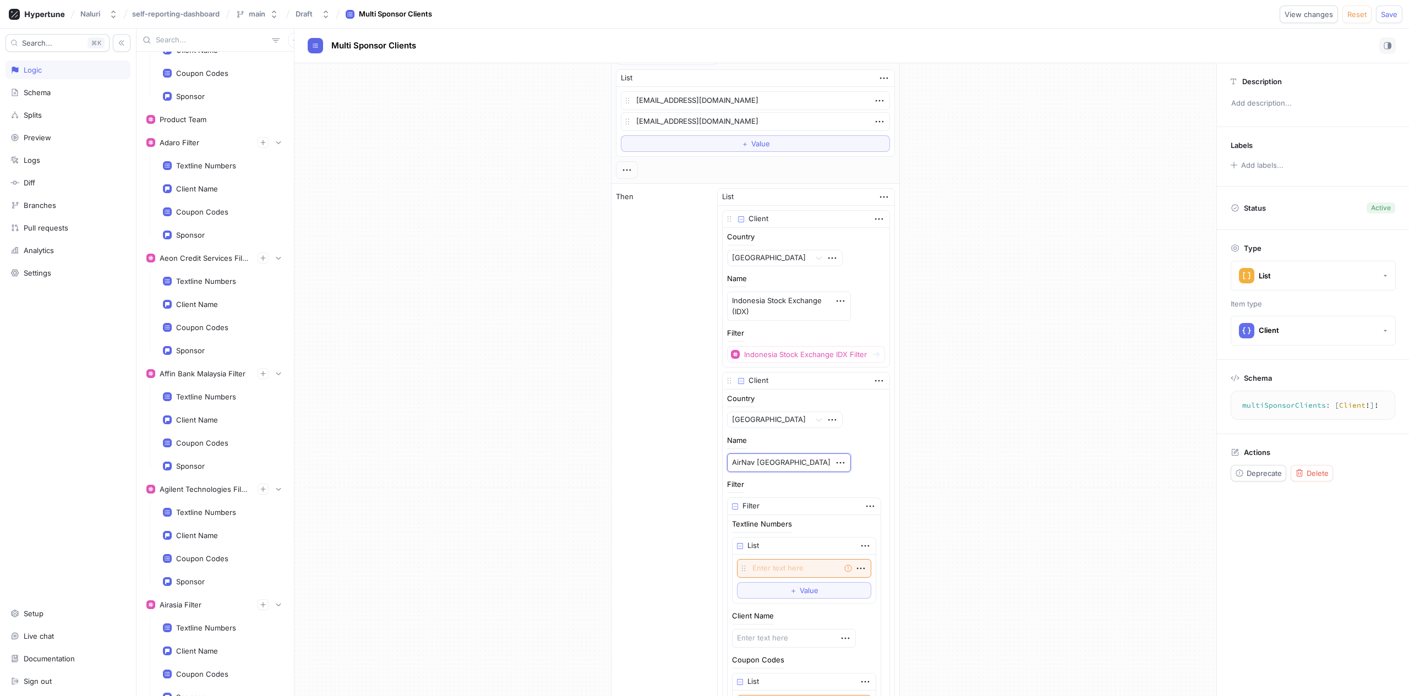
scroll to position [26602, 0]
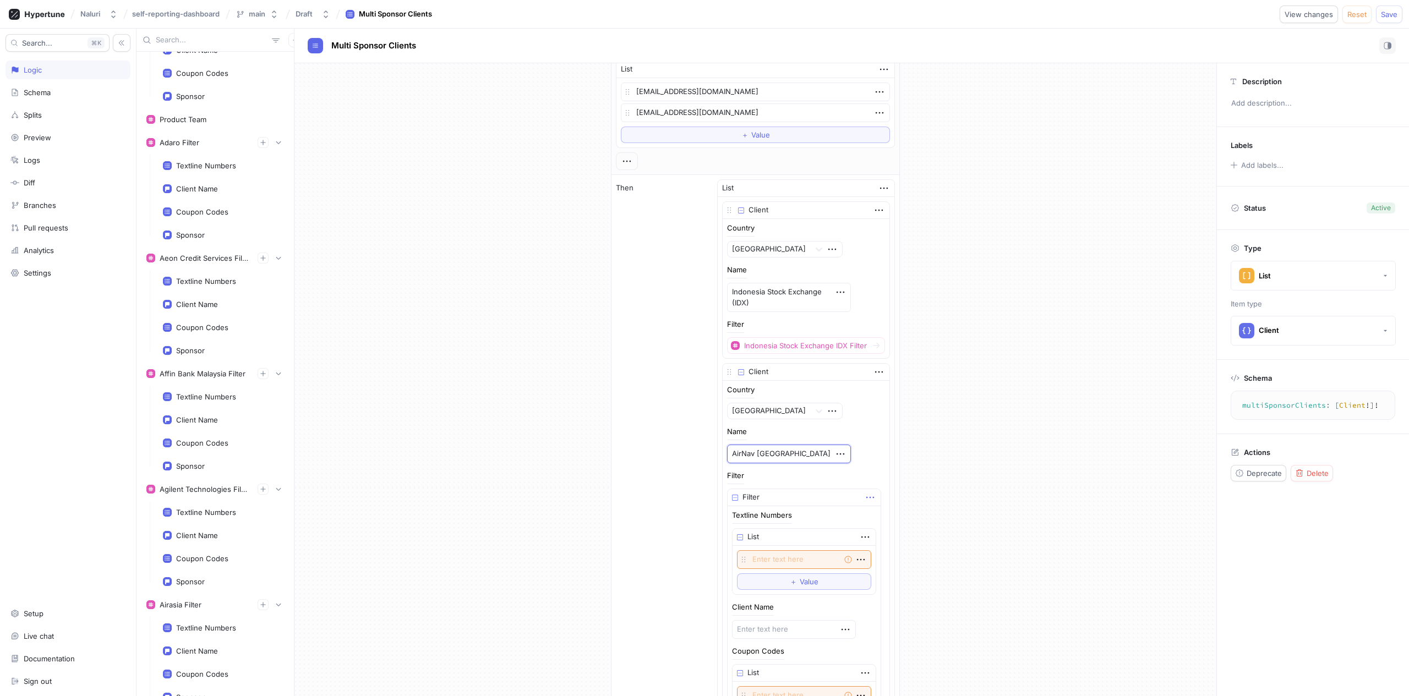
type textarea "AirNav [GEOGRAPHIC_DATA]"
click at [864, 497] on icon "button" at bounding box center [870, 497] width 12 height 12
click at [897, 517] on div "Delete" at bounding box center [885, 518] width 94 height 19
type textarea "x"
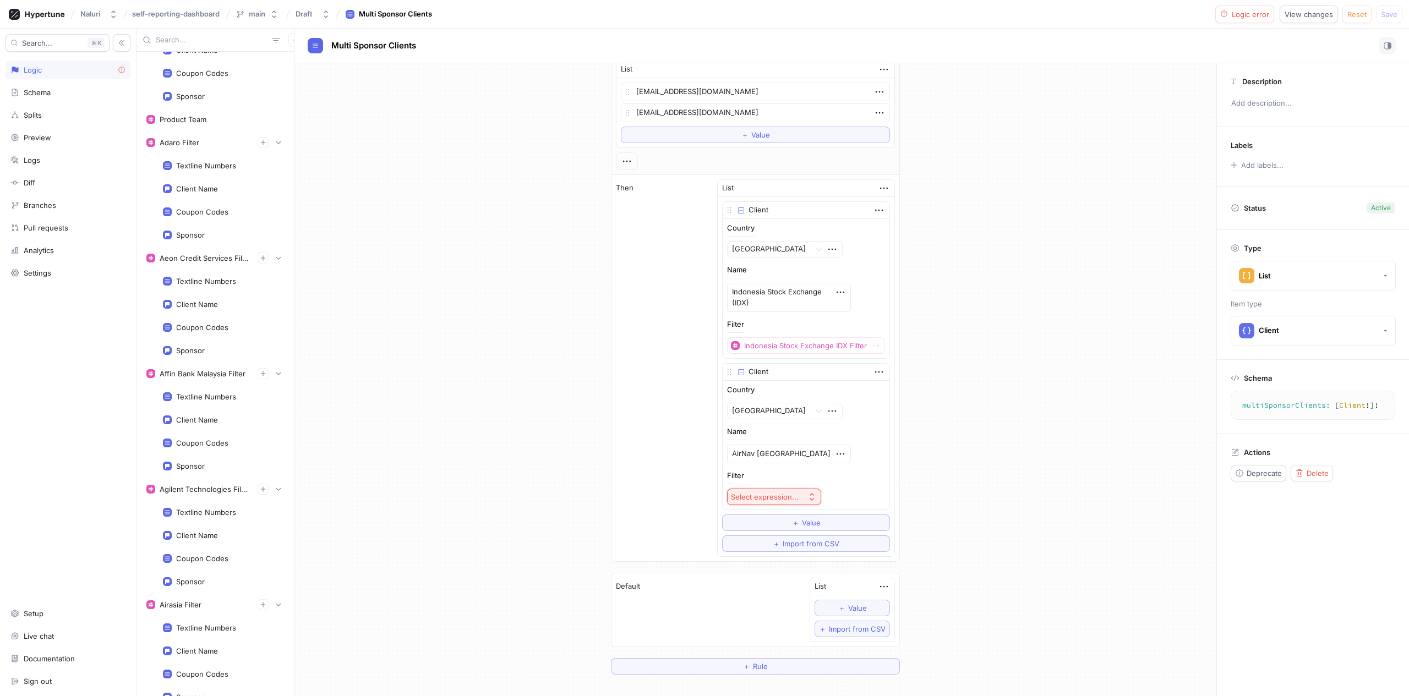
click at [766, 498] on div "Select expression..." at bounding box center [765, 497] width 68 height 9
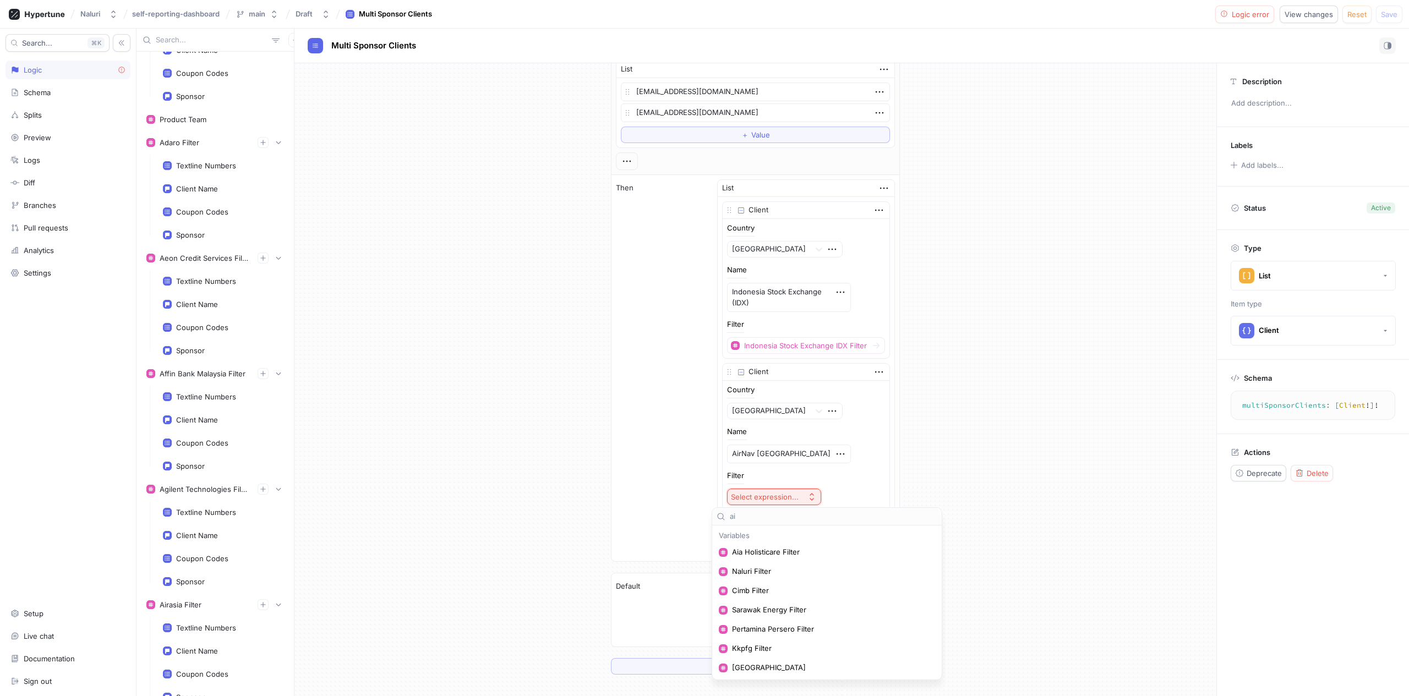
type input "air"
click at [765, 573] on span "Air Nav Indonesia Filter" at bounding box center [783, 571] width 102 height 9
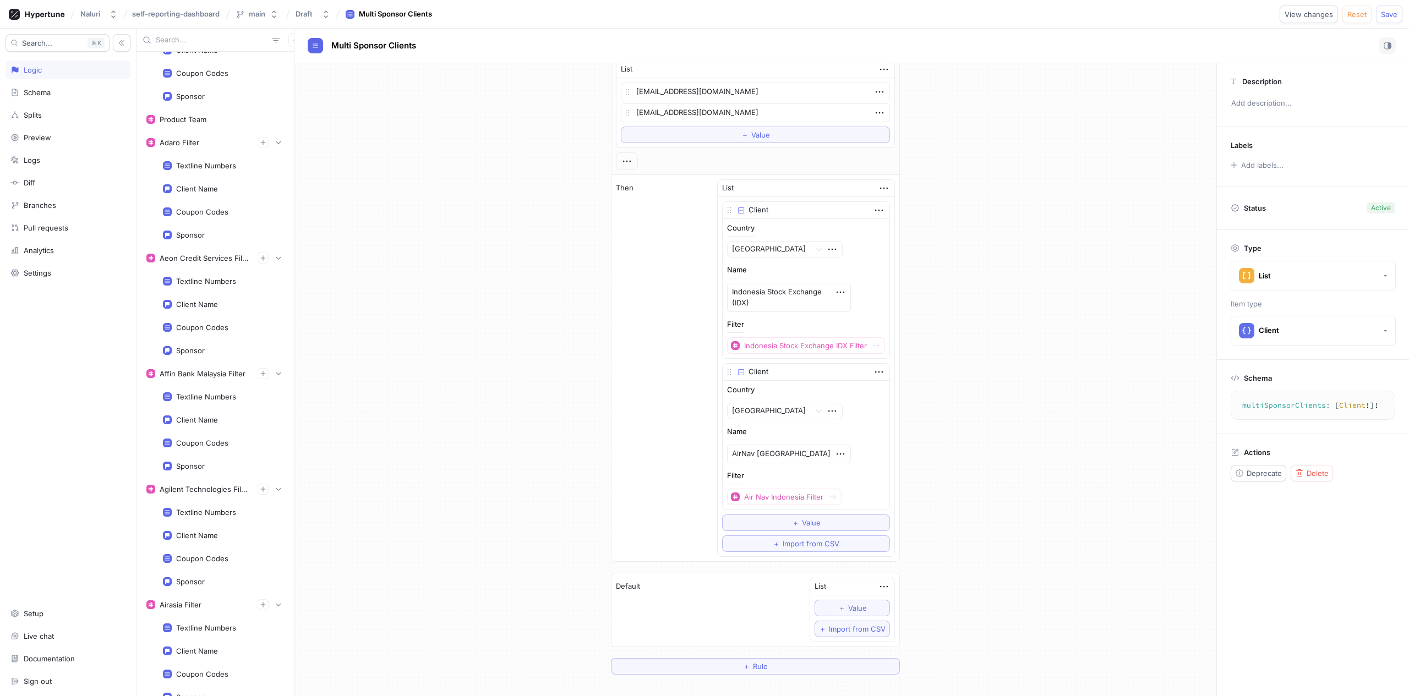
scroll to position [26583, 0]
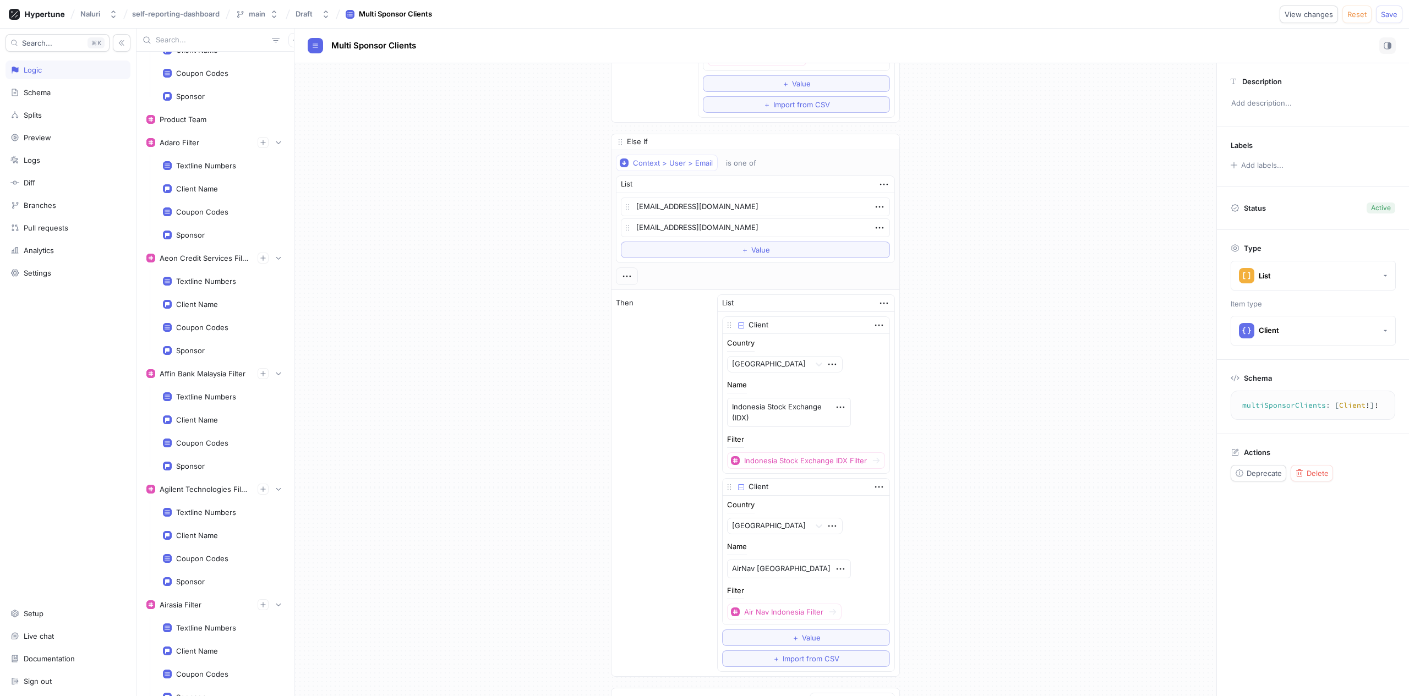
scroll to position [26481, 0]
click at [1384, 11] on span "Save" at bounding box center [1389, 14] width 17 height 7
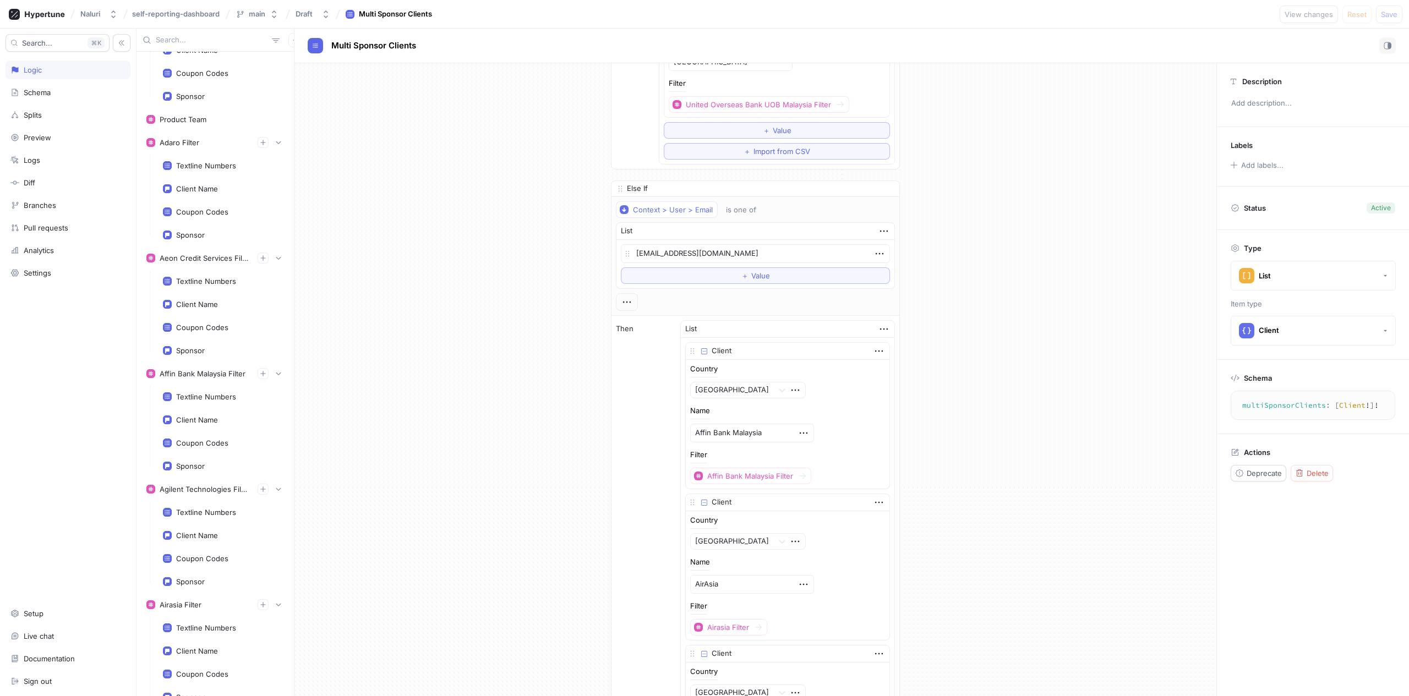
scroll to position [18375, 0]
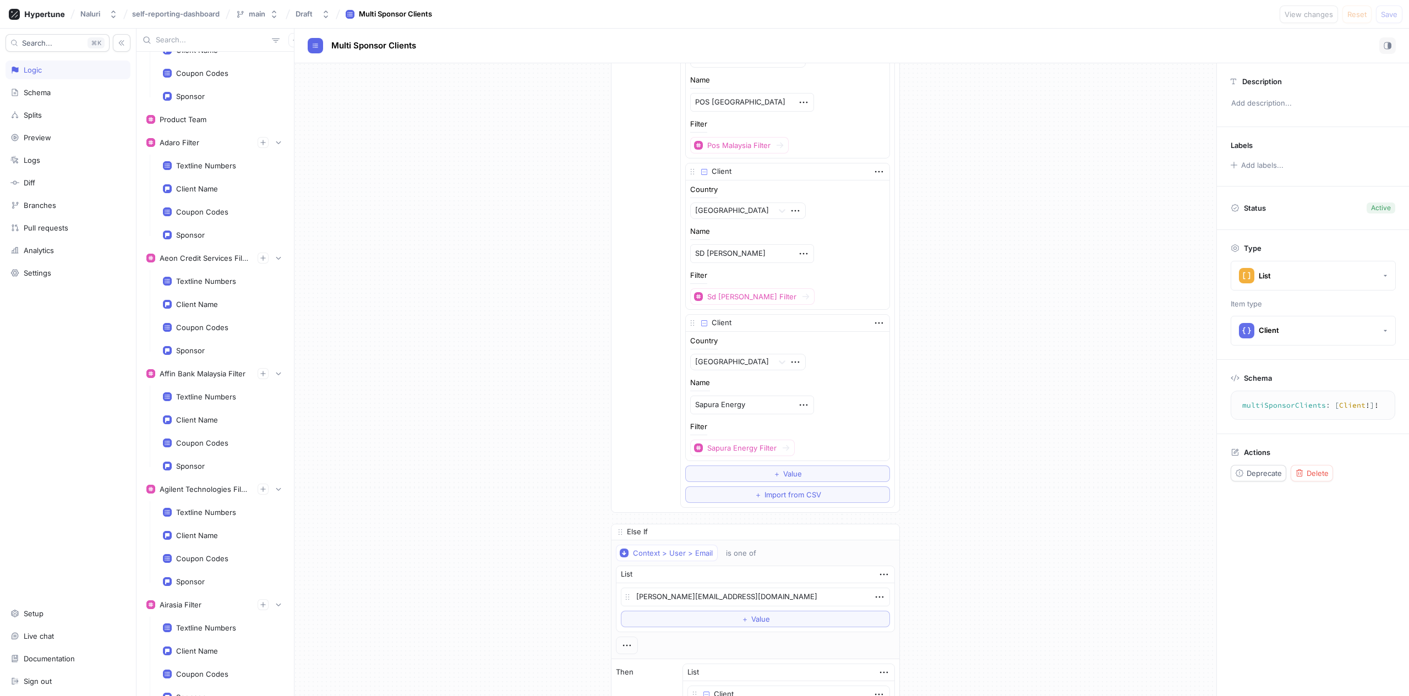
scroll to position [19998, 0]
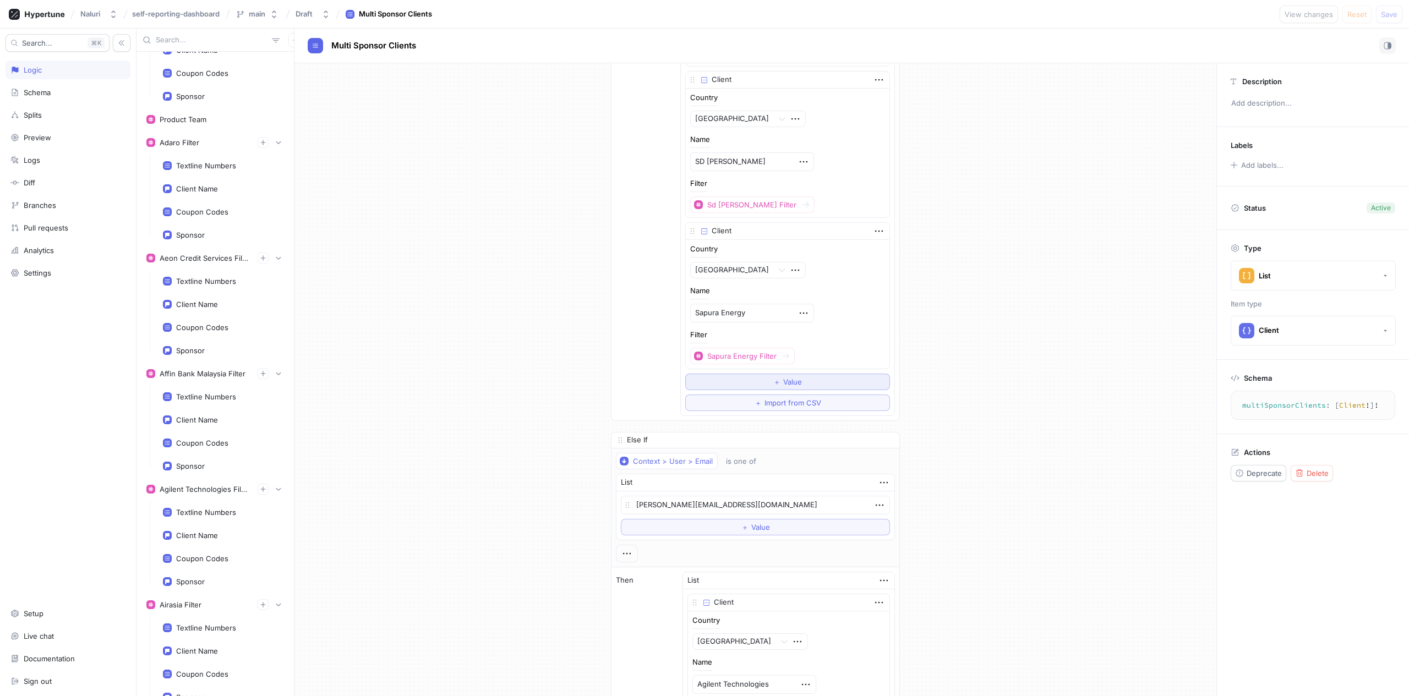
click at [806, 380] on button "＋ Value" at bounding box center [787, 382] width 205 height 17
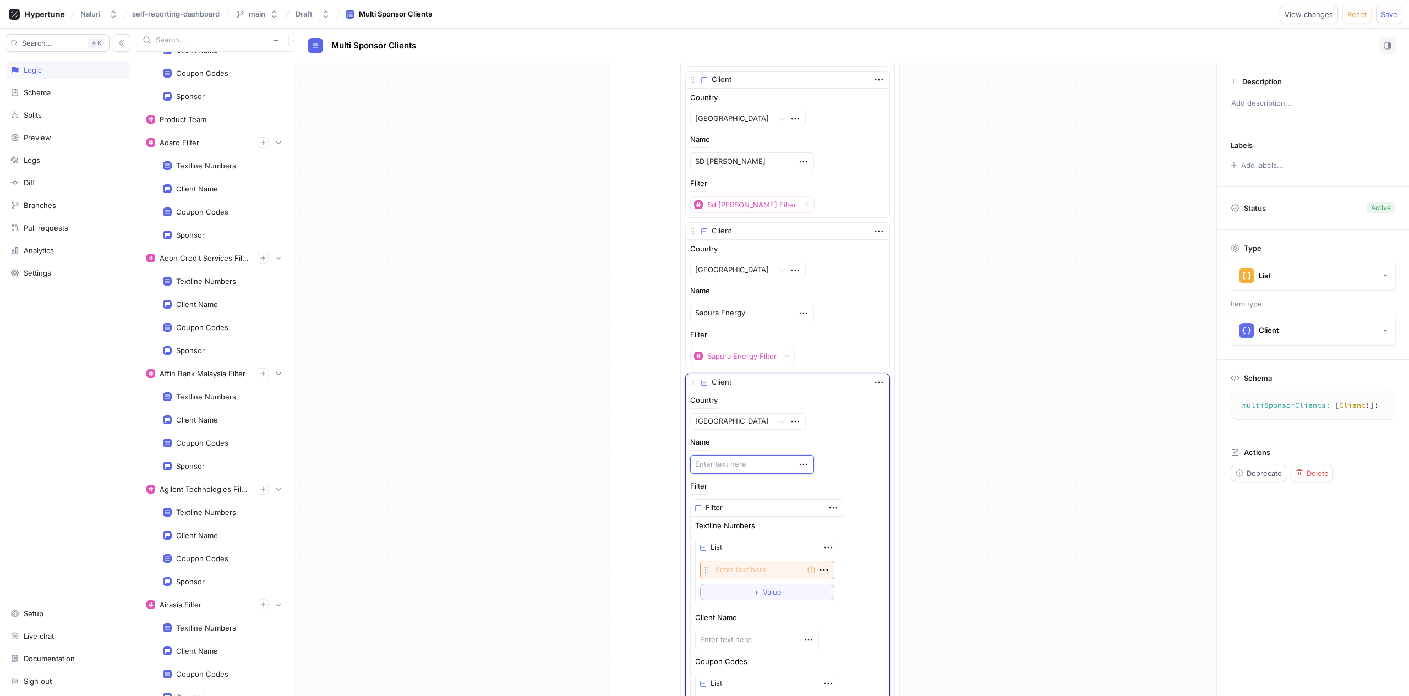
click at [767, 462] on textarea at bounding box center [752, 464] width 124 height 19
paste textarea "Bintulu Port Holdings Berhad"
type textarea "x"
type textarea "Bintulu Port Holdings Berhad"
click at [829, 518] on icon "button" at bounding box center [833, 519] width 8 height 2
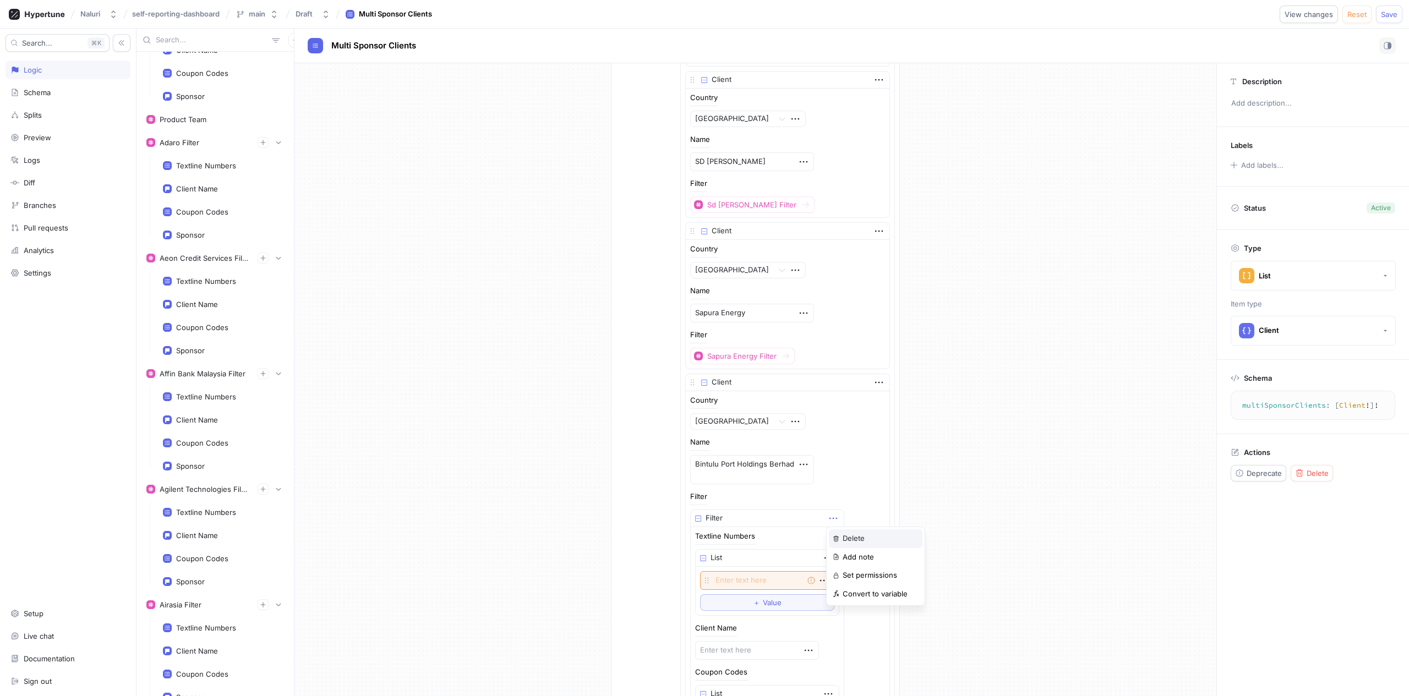
click at [845, 542] on p "Delete" at bounding box center [854, 538] width 22 height 11
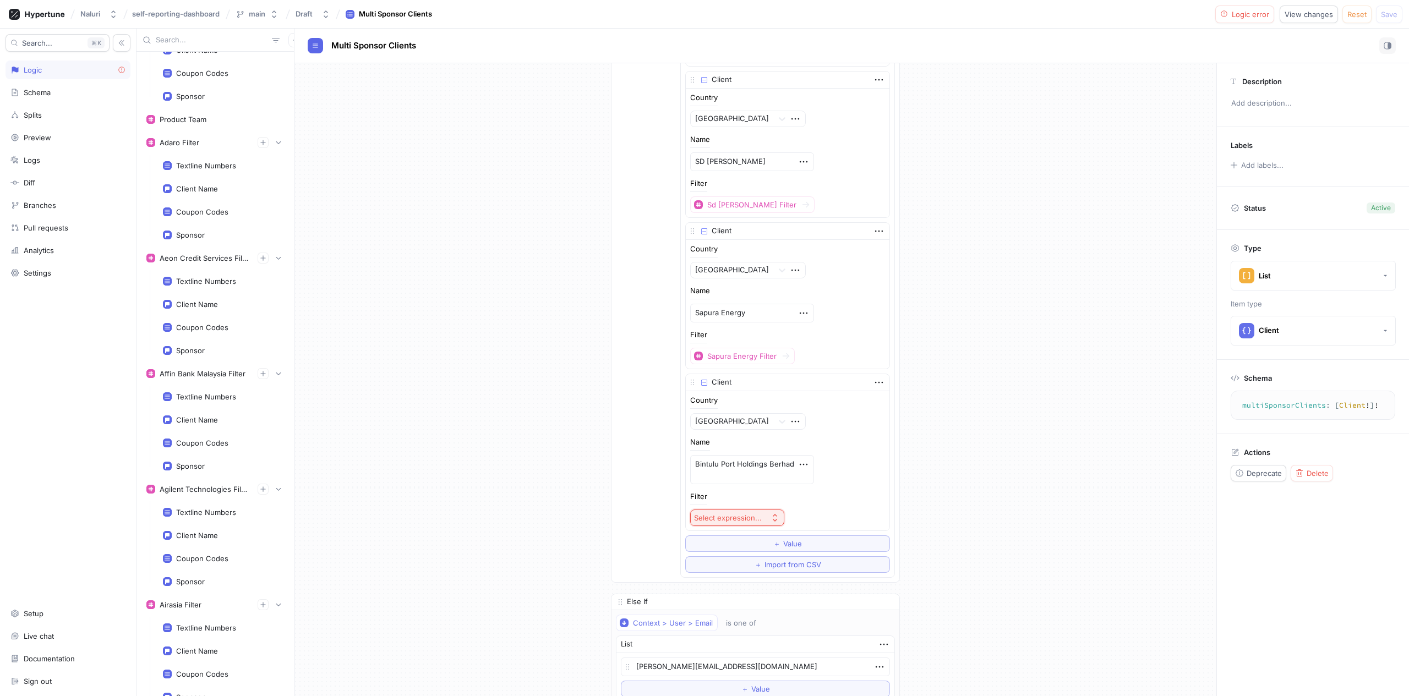
type textarea "x"
click at [757, 514] on div "Select expression..." at bounding box center [728, 518] width 68 height 9
type input "bintu"
click at [750, 569] on span "Bintulu Port Holdings Berhad Filter" at bounding box center [782, 573] width 118 height 9
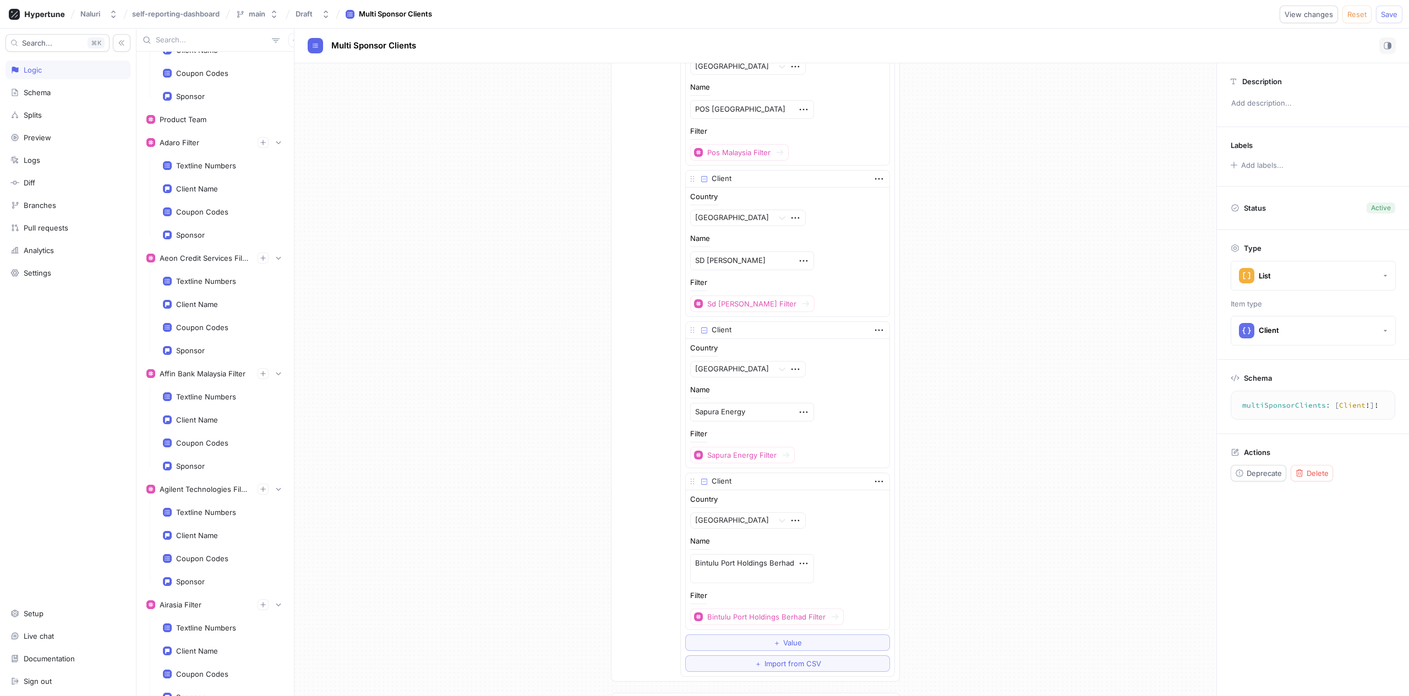
scroll to position [19881, 0]
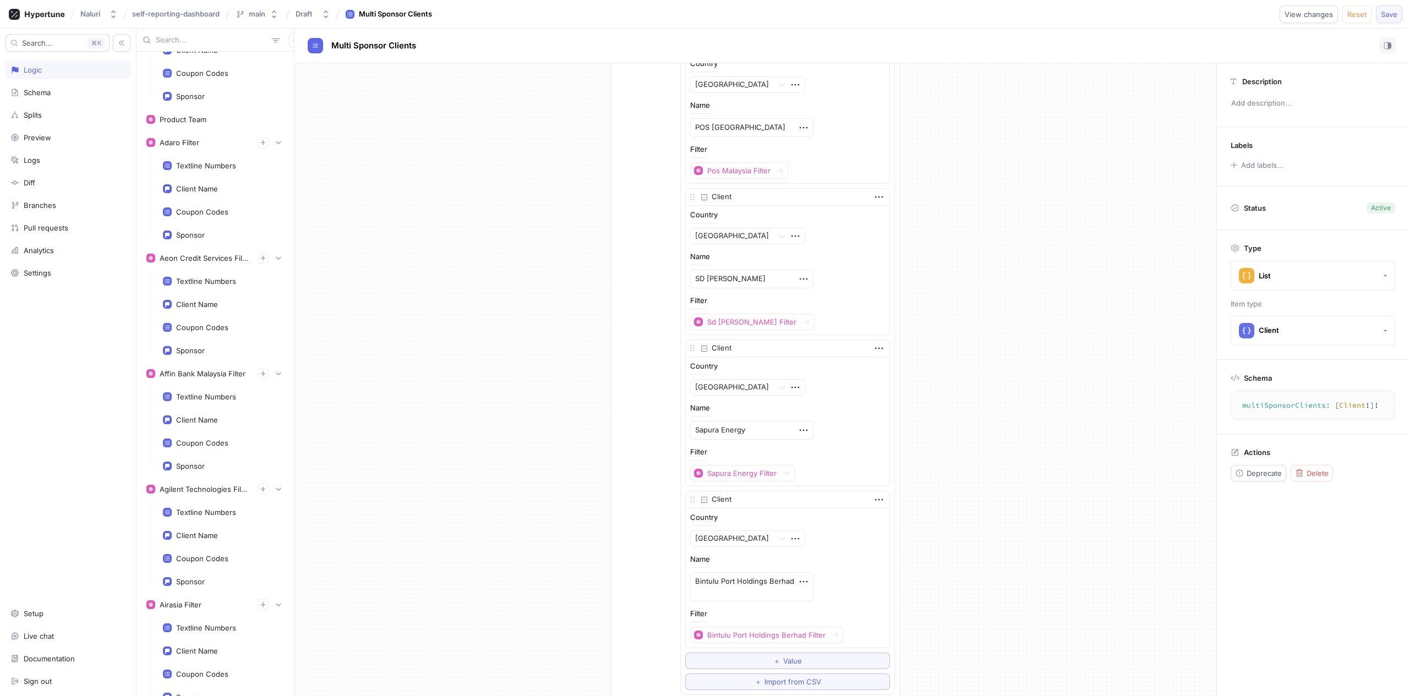
click at [1387, 14] on span "Save" at bounding box center [1389, 14] width 17 height 7
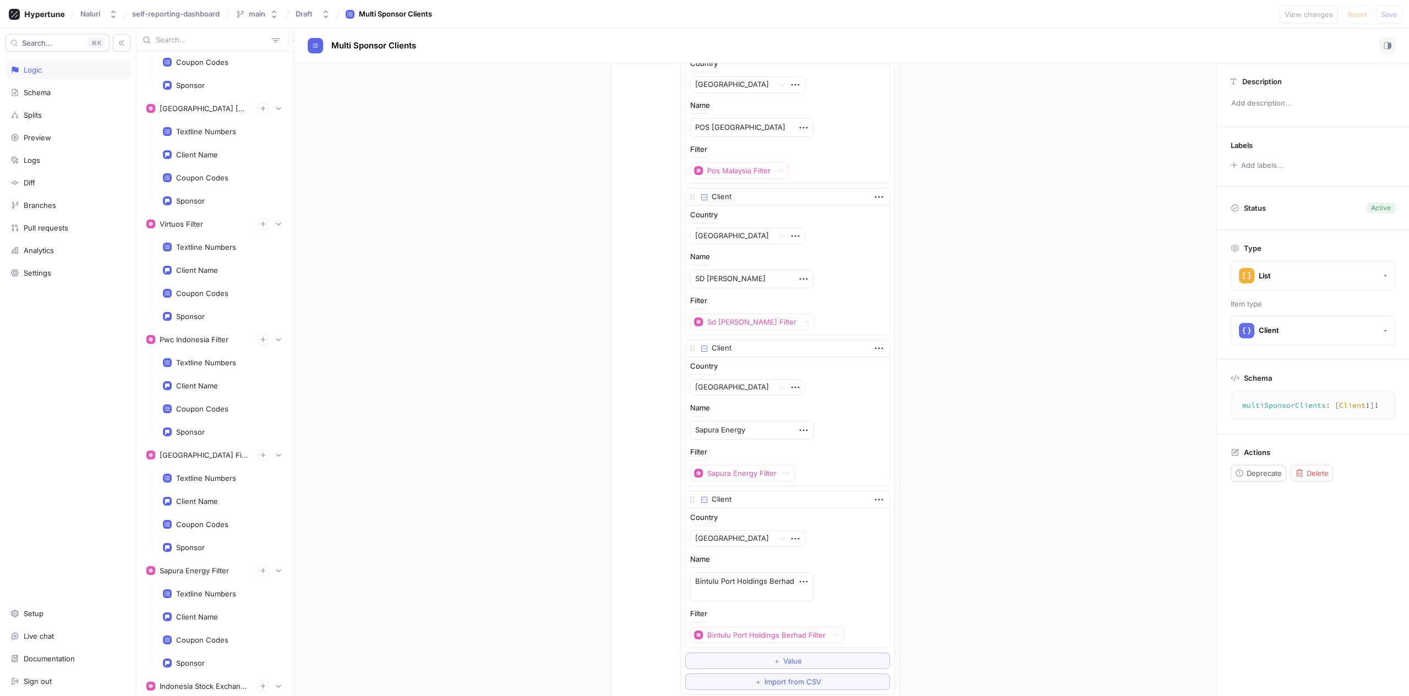
scroll to position [8778, 0]
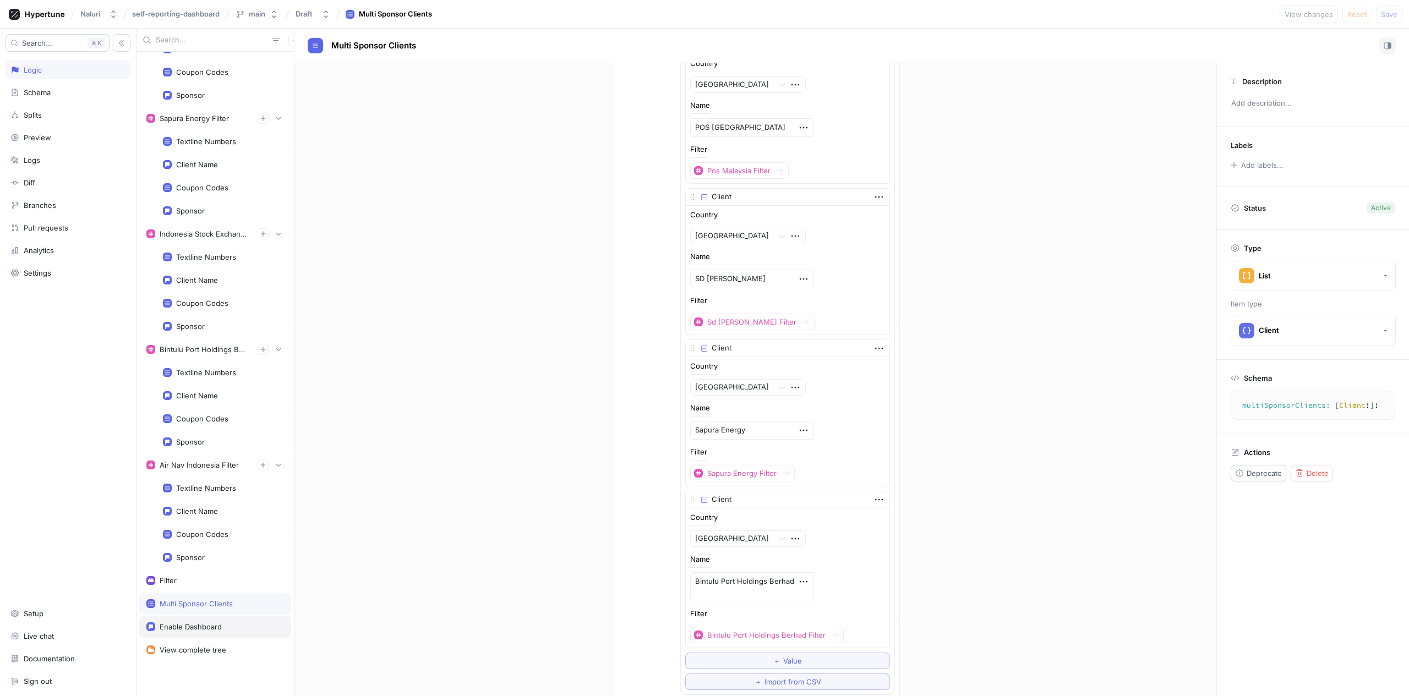
click at [233, 630] on div "Enable Dashboard" at bounding box center [215, 626] width 138 height 9
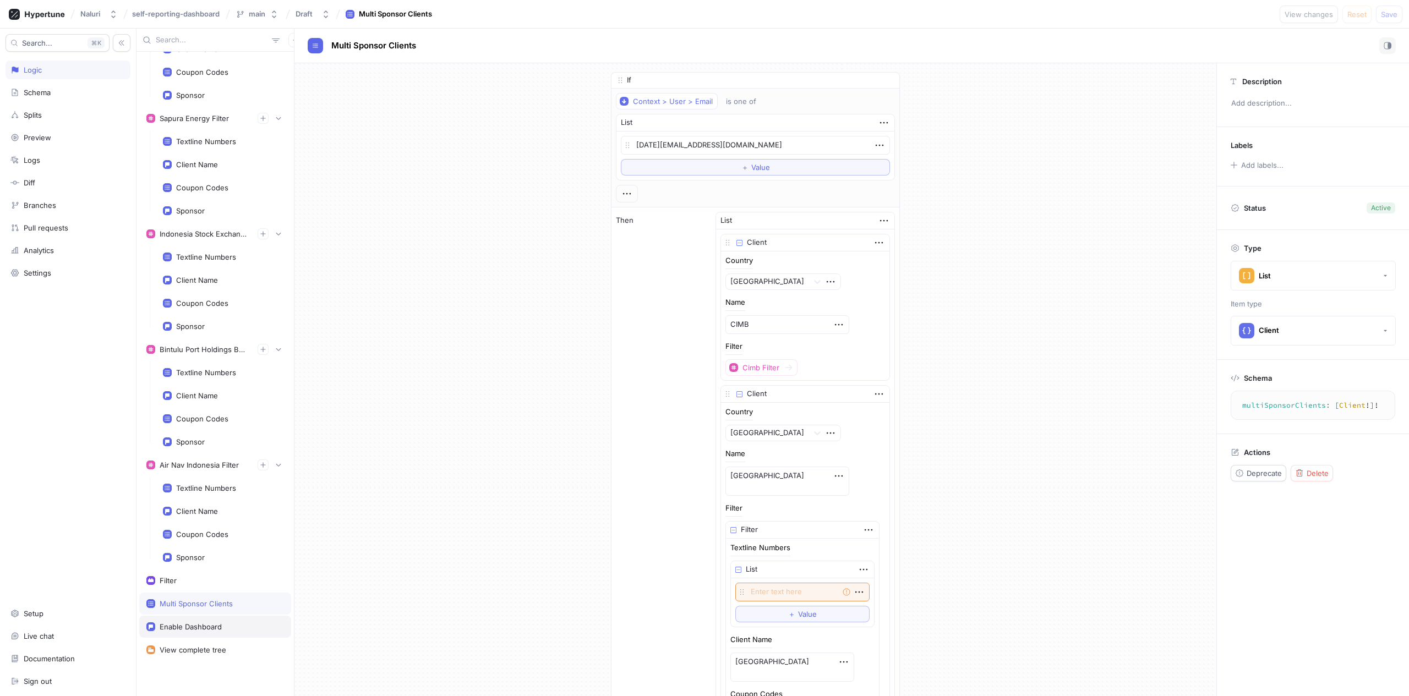
type textarea "x"
type textarea "enableDashboard: Boolean!"
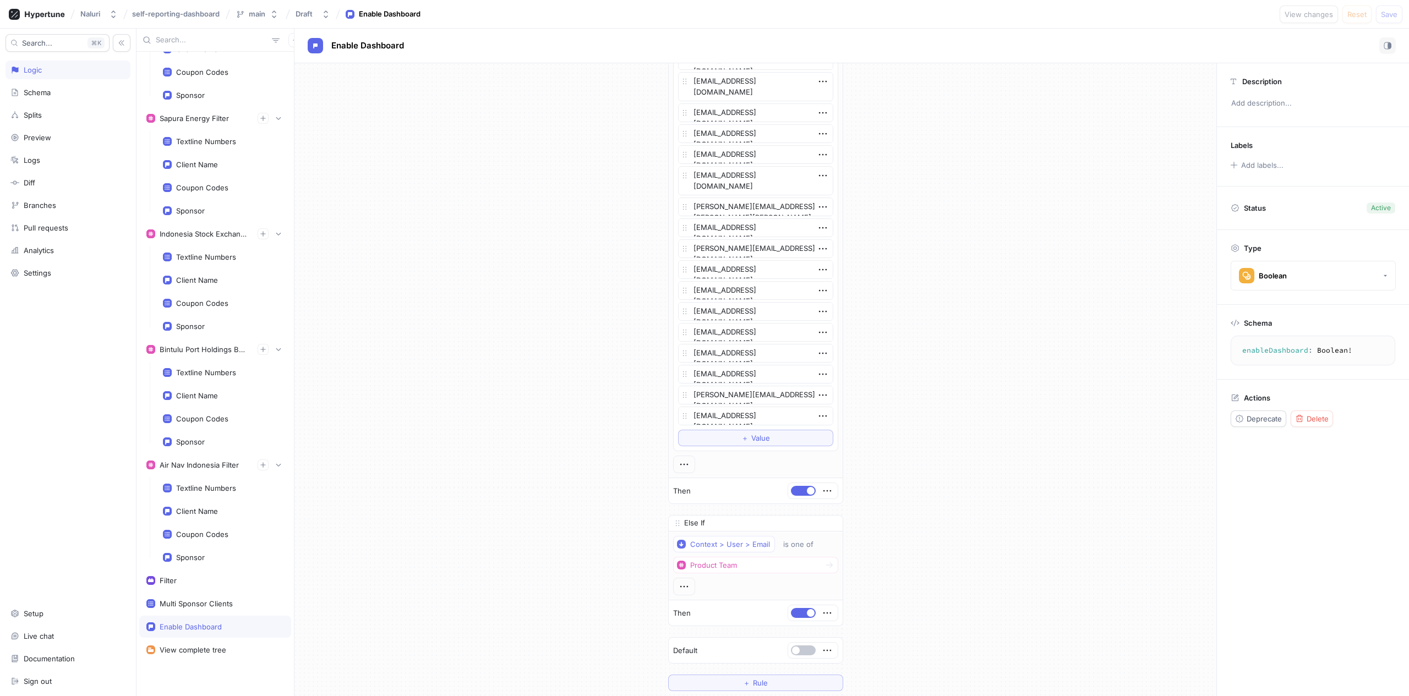
scroll to position [2786, 0]
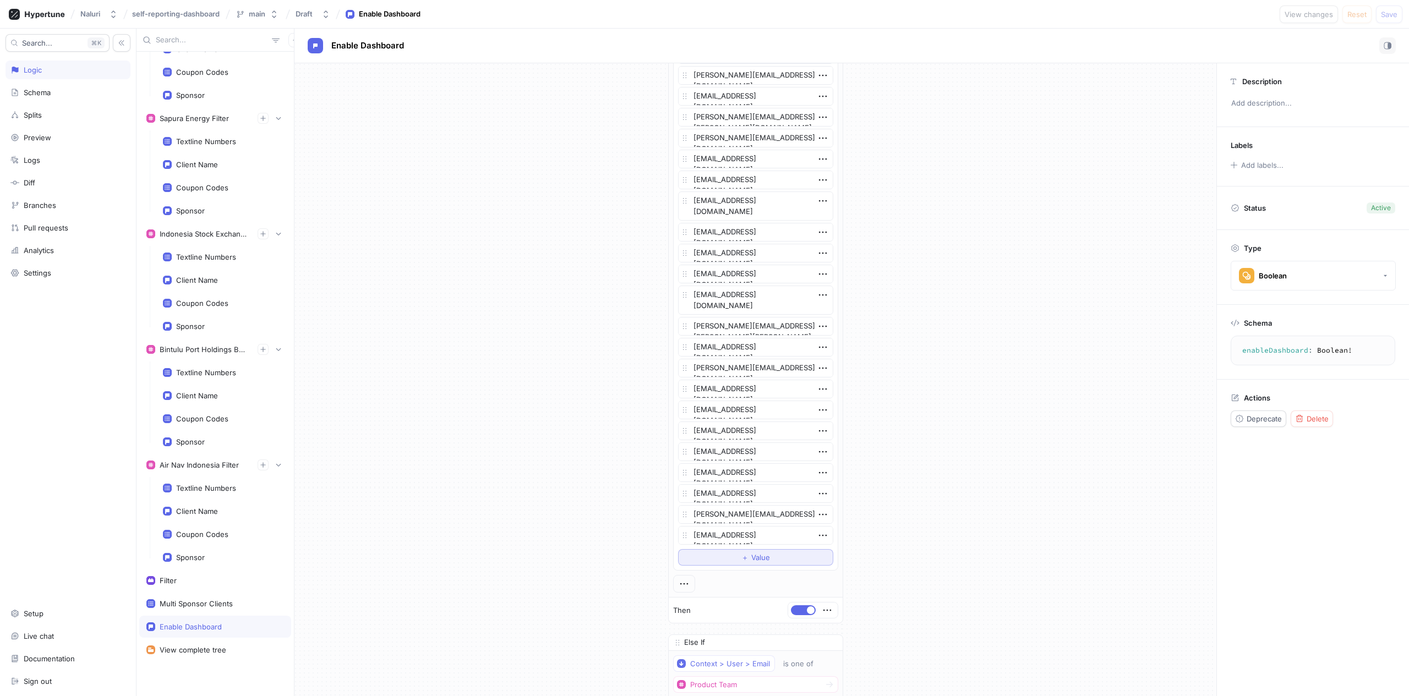
click at [757, 561] on span "Value" at bounding box center [760, 557] width 19 height 7
type textarea "x"
type textarea "[EMAIL_ADDRESS][DOMAIN_NAME]"
type textarea "x"
type textarea "[EMAIL_ADDRESS][DOMAIN_NAME]"
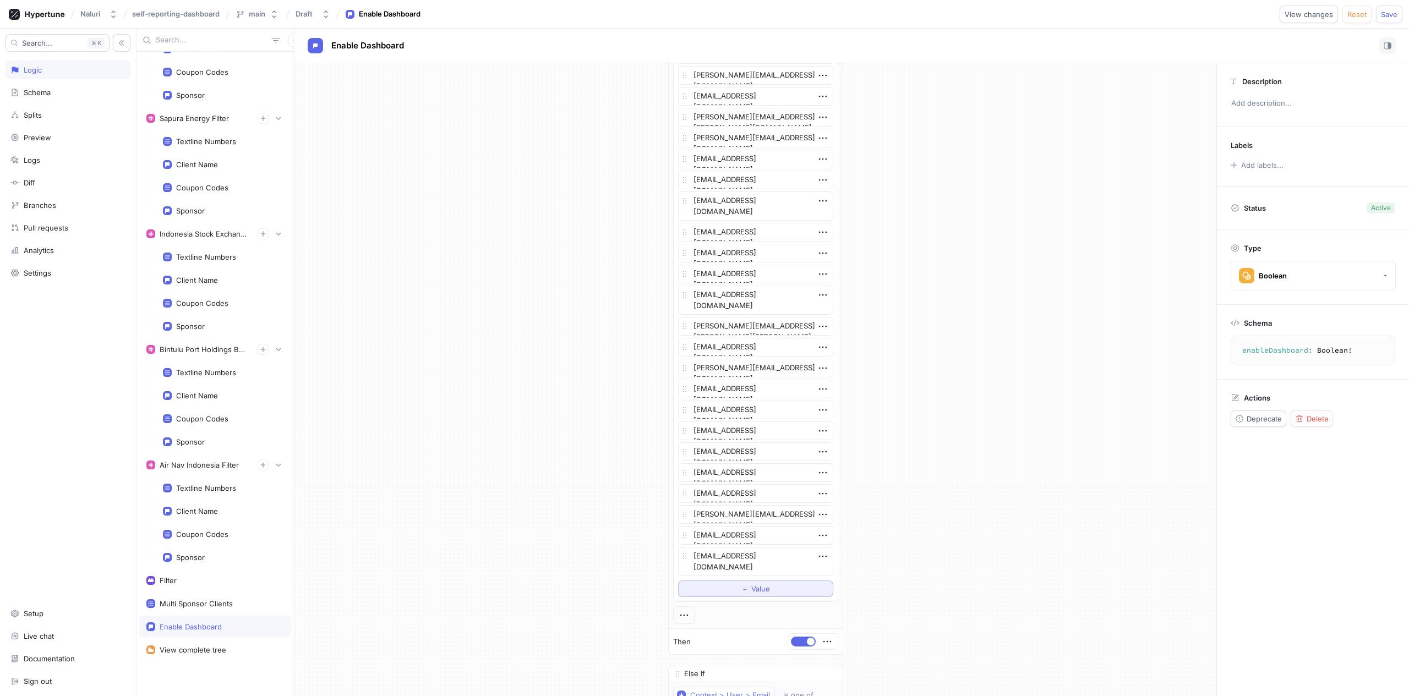
click at [741, 589] on span "＋" at bounding box center [744, 589] width 7 height 7
type textarea "x"
type textarea "[EMAIL_ADDRESS][DOMAIN_NAME]"
type textarea "x"
type textarea "[EMAIL_ADDRESS][DOMAIN_NAME]"
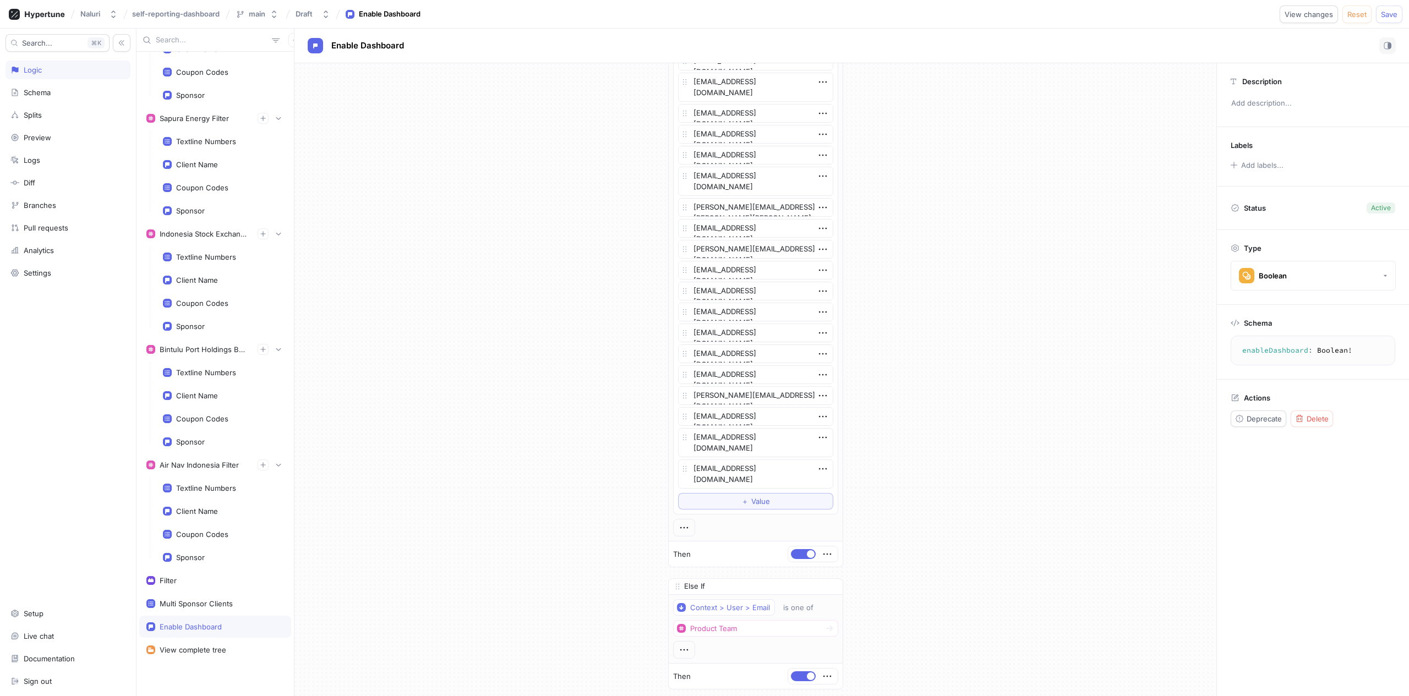
scroll to position [2902, 0]
click at [1390, 15] on span "Save" at bounding box center [1389, 14] width 17 height 7
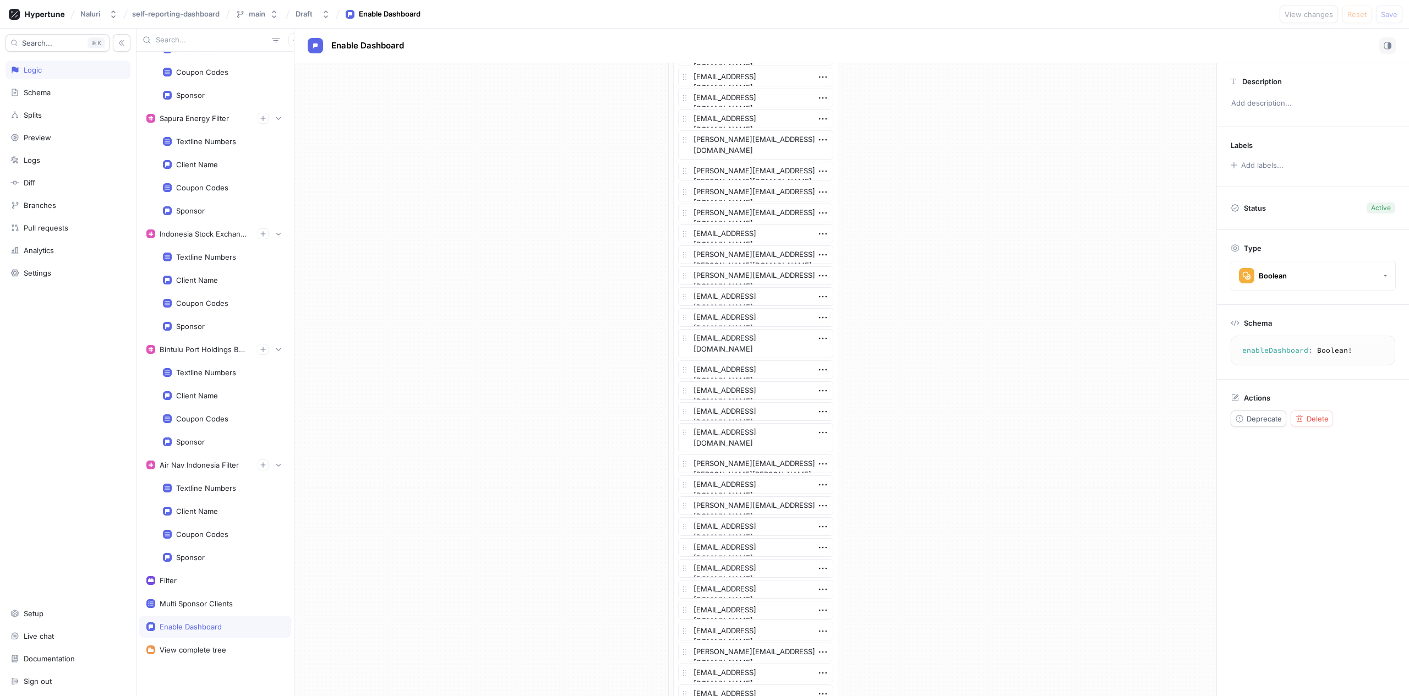
scroll to position [2657, 0]
type textarea "x"
